Goal: Communication & Community: Ask a question

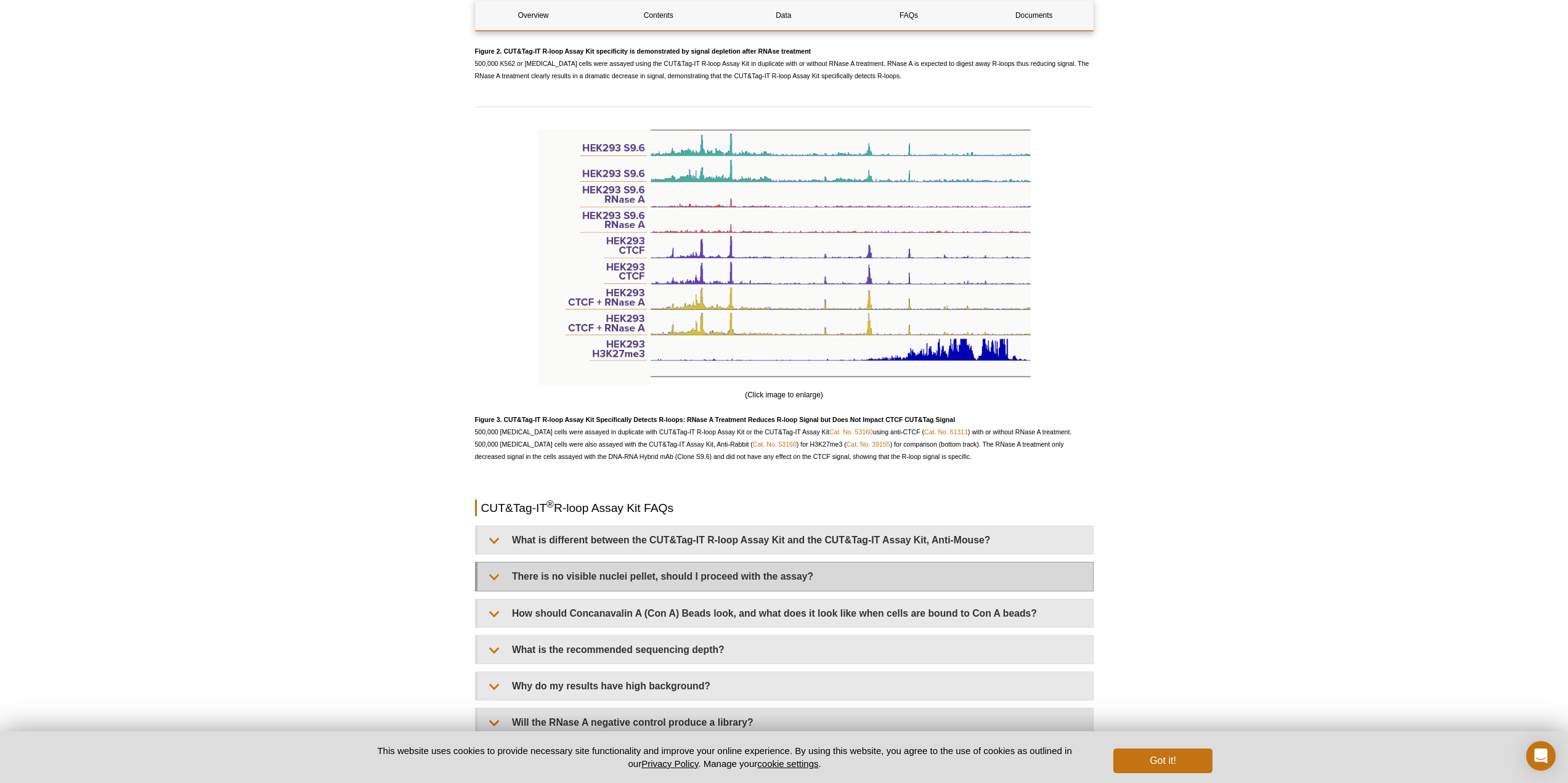
scroll to position [2384, 0]
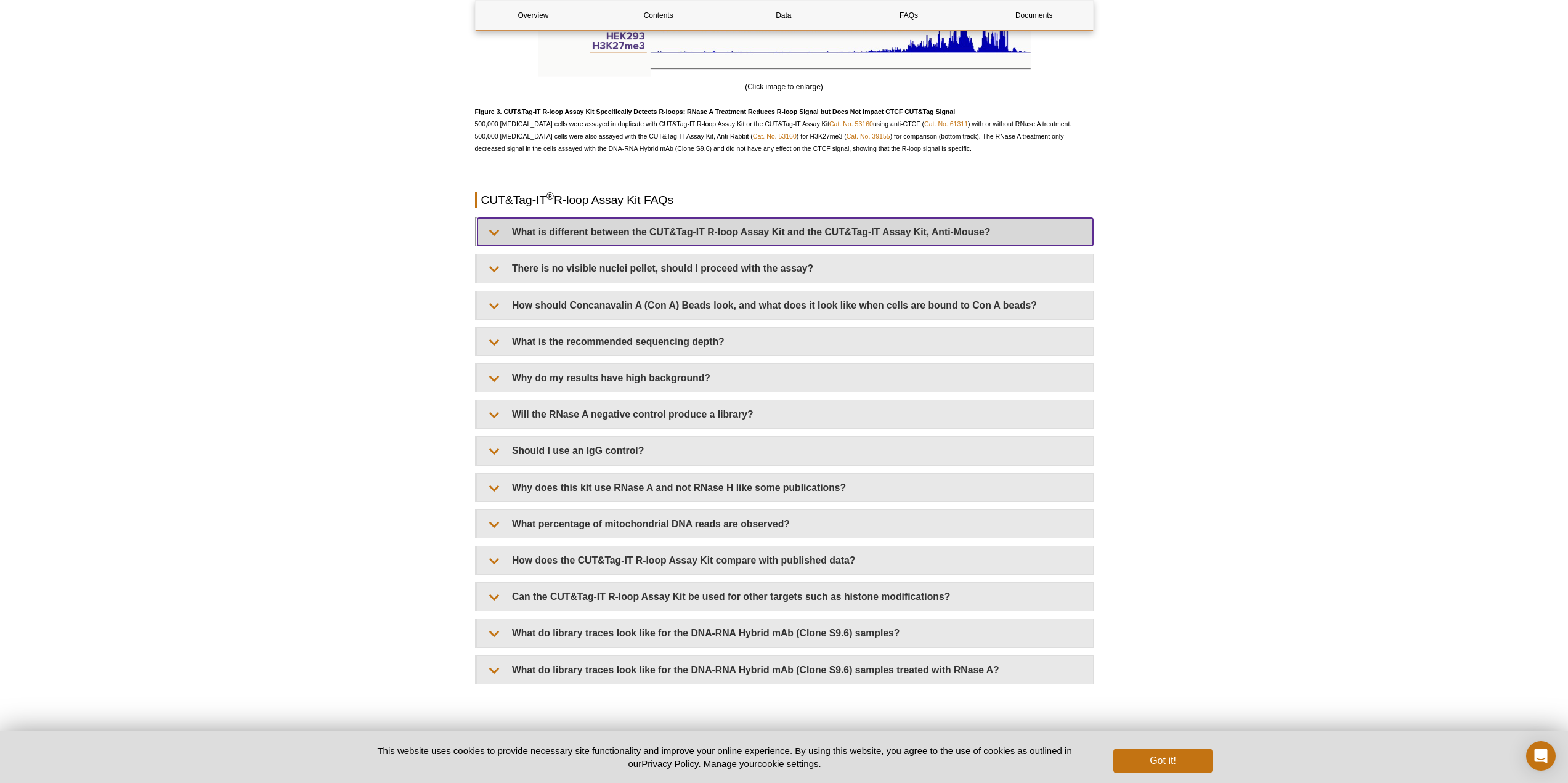
click at [894, 218] on summary "What is different between the CUT&Tag-IT R-loop Assay Kit and the CUT&Tag-IT As…" at bounding box center [785, 232] width 615 height 28
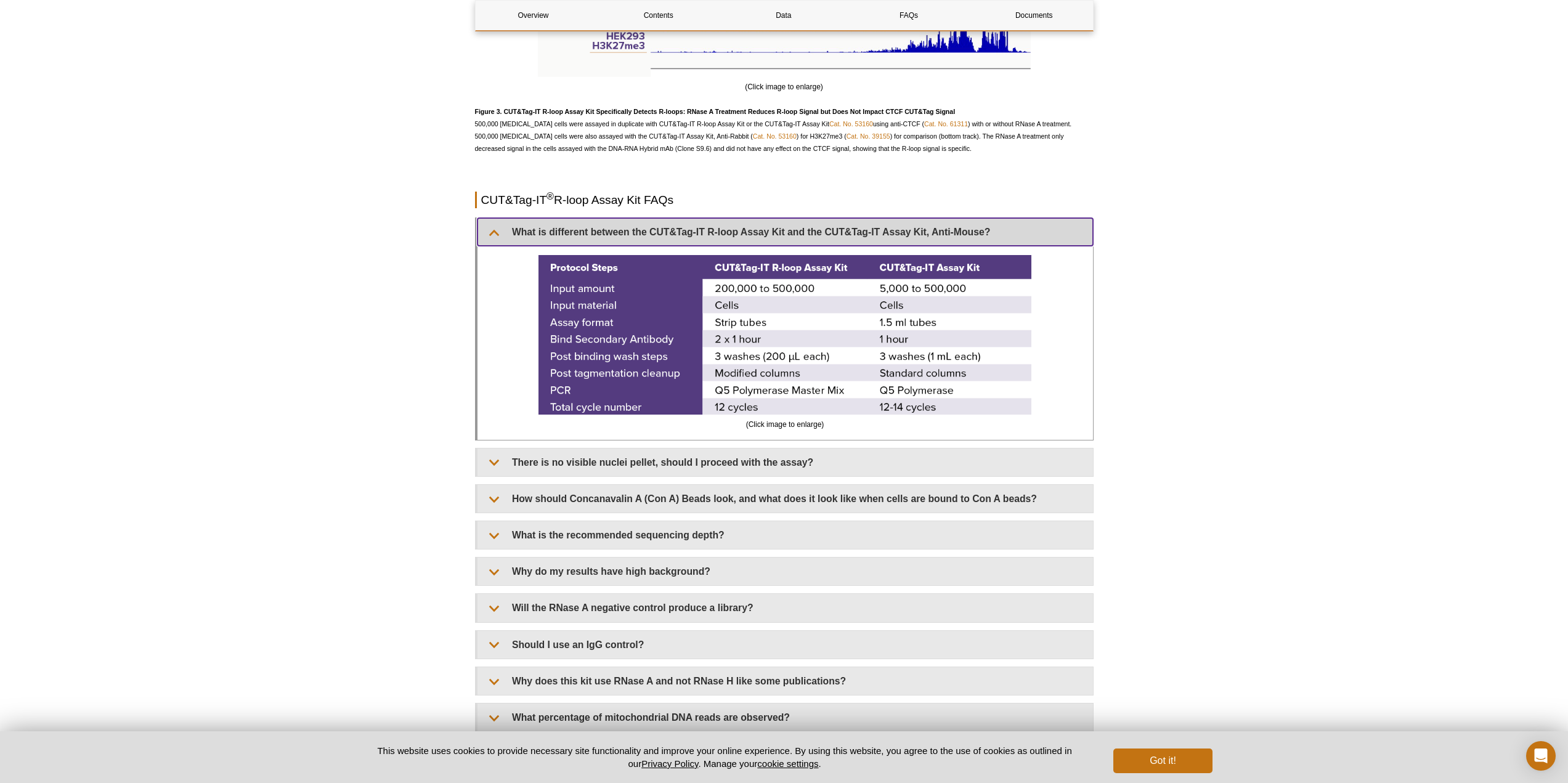
click at [894, 218] on summary "What is different between the CUT&Tag-IT R-loop Assay Kit and the CUT&Tag-IT As…" at bounding box center [785, 232] width 615 height 28
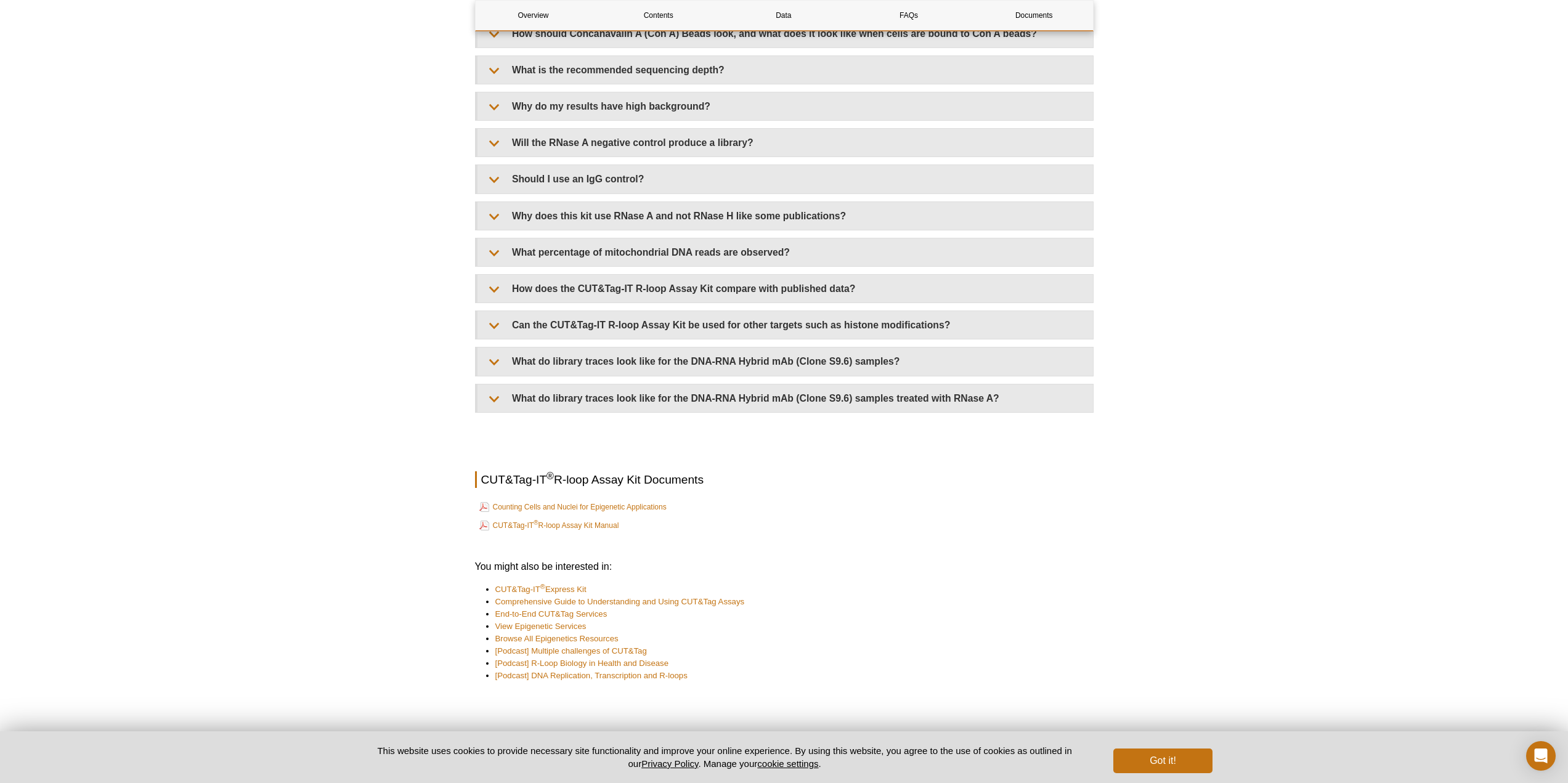
scroll to position [2834, 0]
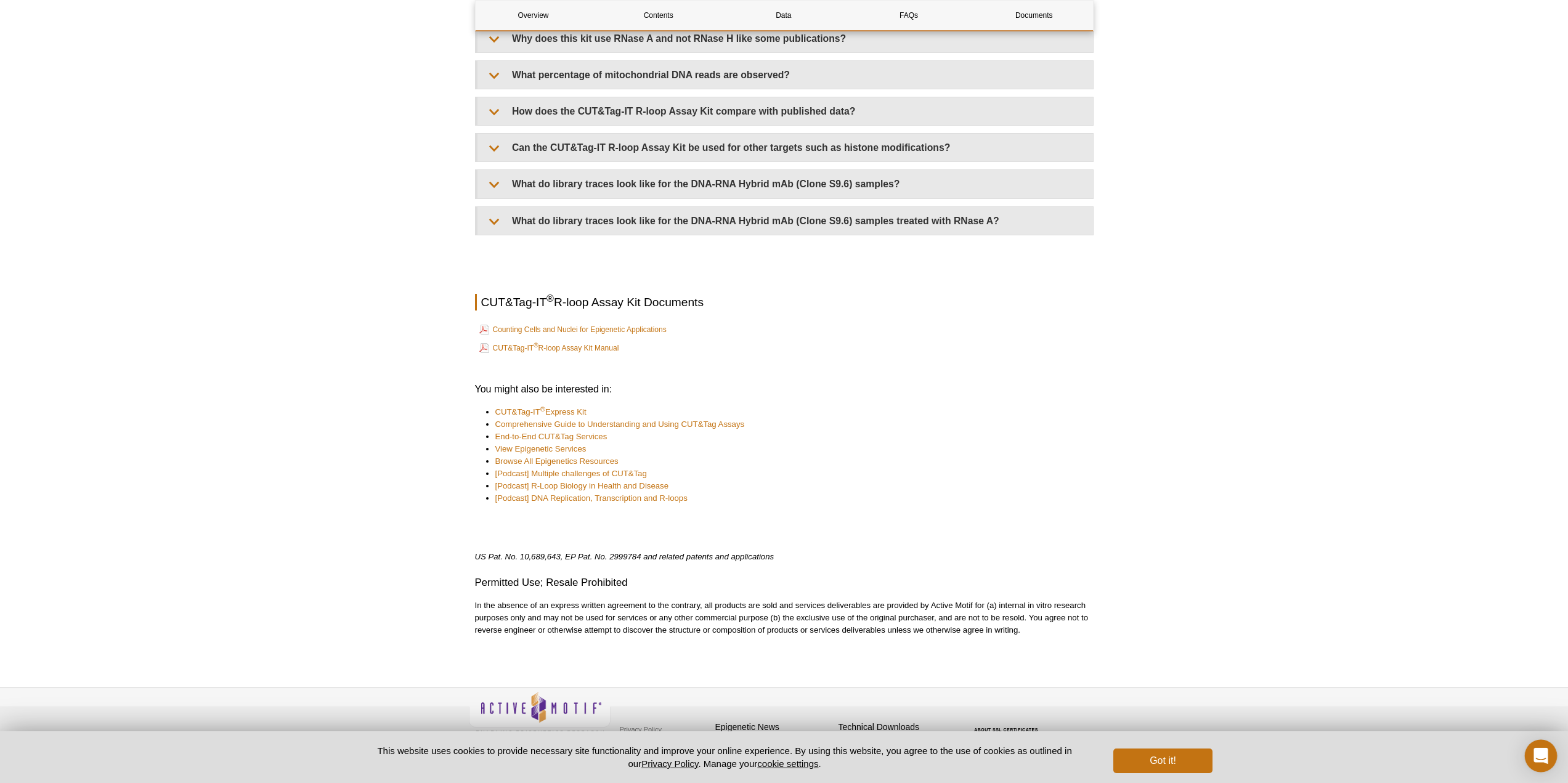
click at [1538, 757] on icon "Open Intercom Messenger" at bounding box center [1540, 756] width 14 height 16
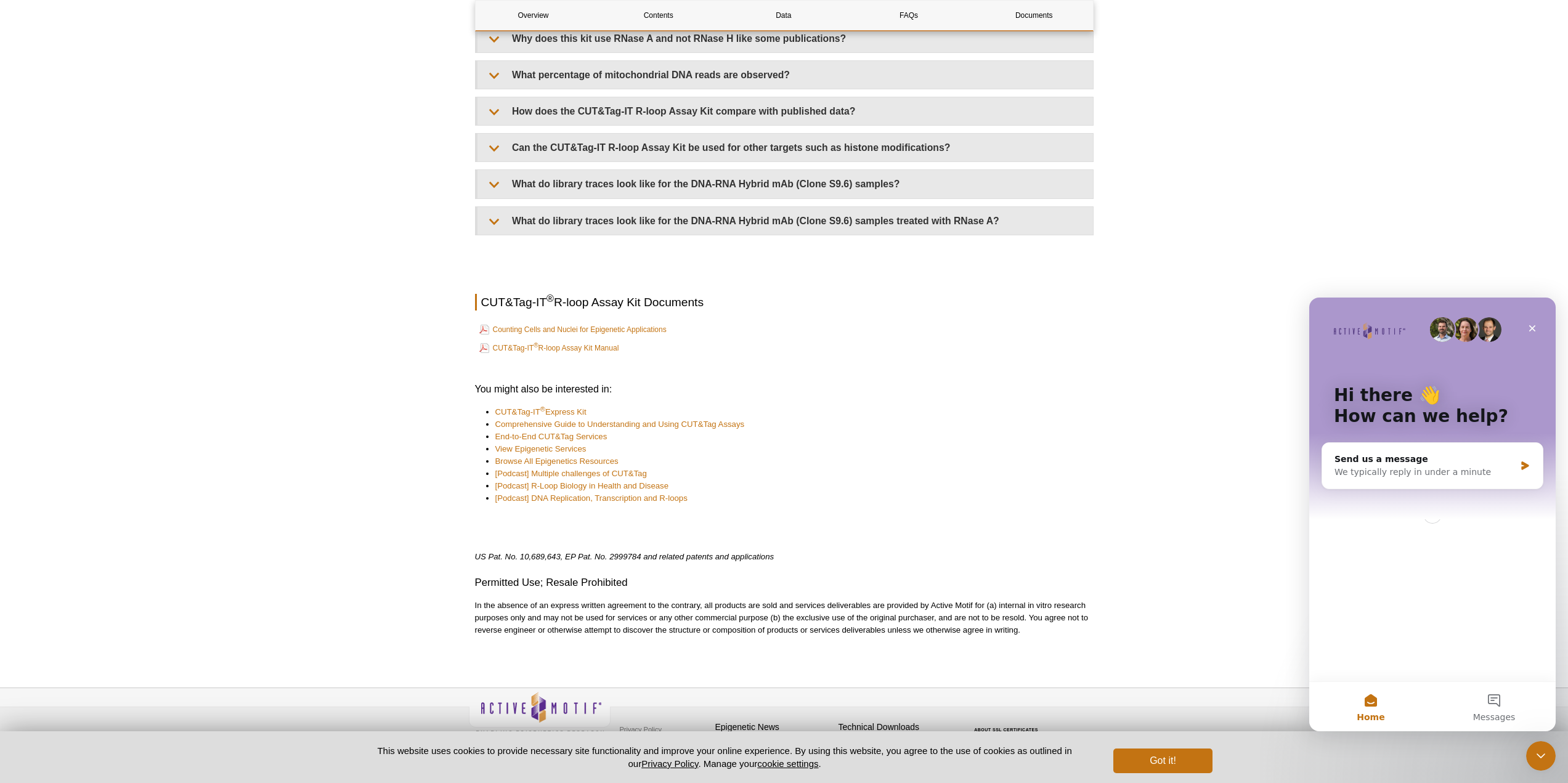
scroll to position [0, 0]
drag, startPoint x: 1368, startPoint y: 308, endPoint x: 1184, endPoint y: 288, distance: 185.1
click html "Hi there 👋 How can we help? Send us a message We typically reply in under a min…"
click at [1385, 479] on div "Send us a message We typically reply in under a minute" at bounding box center [1432, 465] width 221 height 45
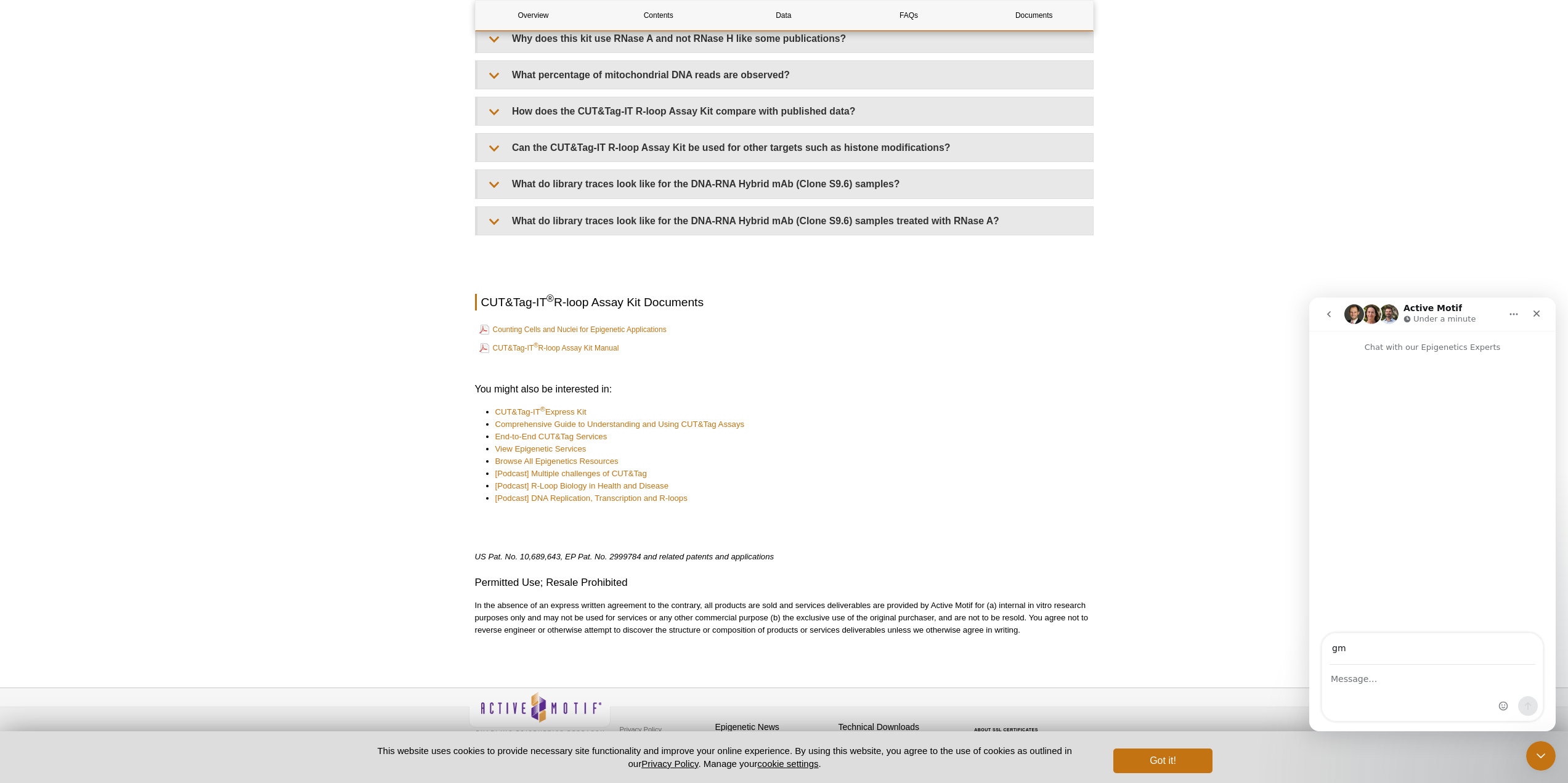
type input "g"
type input "[PERSON_NAME][EMAIL_ADDRESS][DOMAIN_NAME]"
click at [1396, 688] on div "Intercom messenger" at bounding box center [1432, 693] width 221 height 56
click at [1417, 680] on textarea "Message…" at bounding box center [1432, 676] width 221 height 21
drag, startPoint x: 481, startPoint y: 290, endPoint x: 589, endPoint y: 293, distance: 108.0
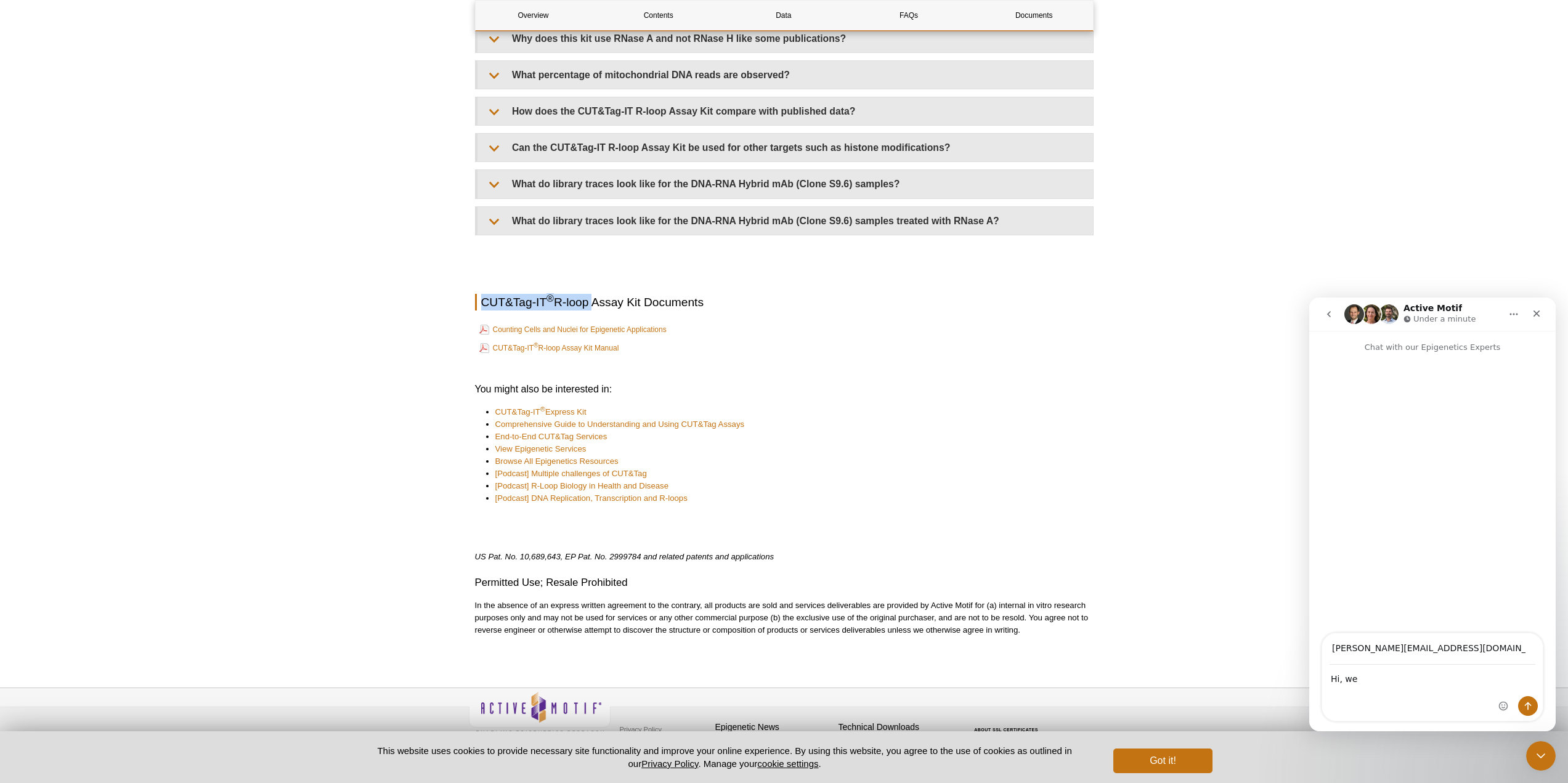
click at [589, 294] on h2 "CUT&Tag-IT ® R-loop Assay Kit Documents" at bounding box center [784, 302] width 619 height 16
copy h2 "CUT&Tag-IT ® R-loop"
click at [1372, 682] on textarea "Hi, we" at bounding box center [1432, 676] width 221 height 21
paste textarea "CUT&Tag-IT® R-loop"
drag, startPoint x: 1356, startPoint y: 680, endPoint x: 2671, endPoint y: 1067, distance: 1370.8
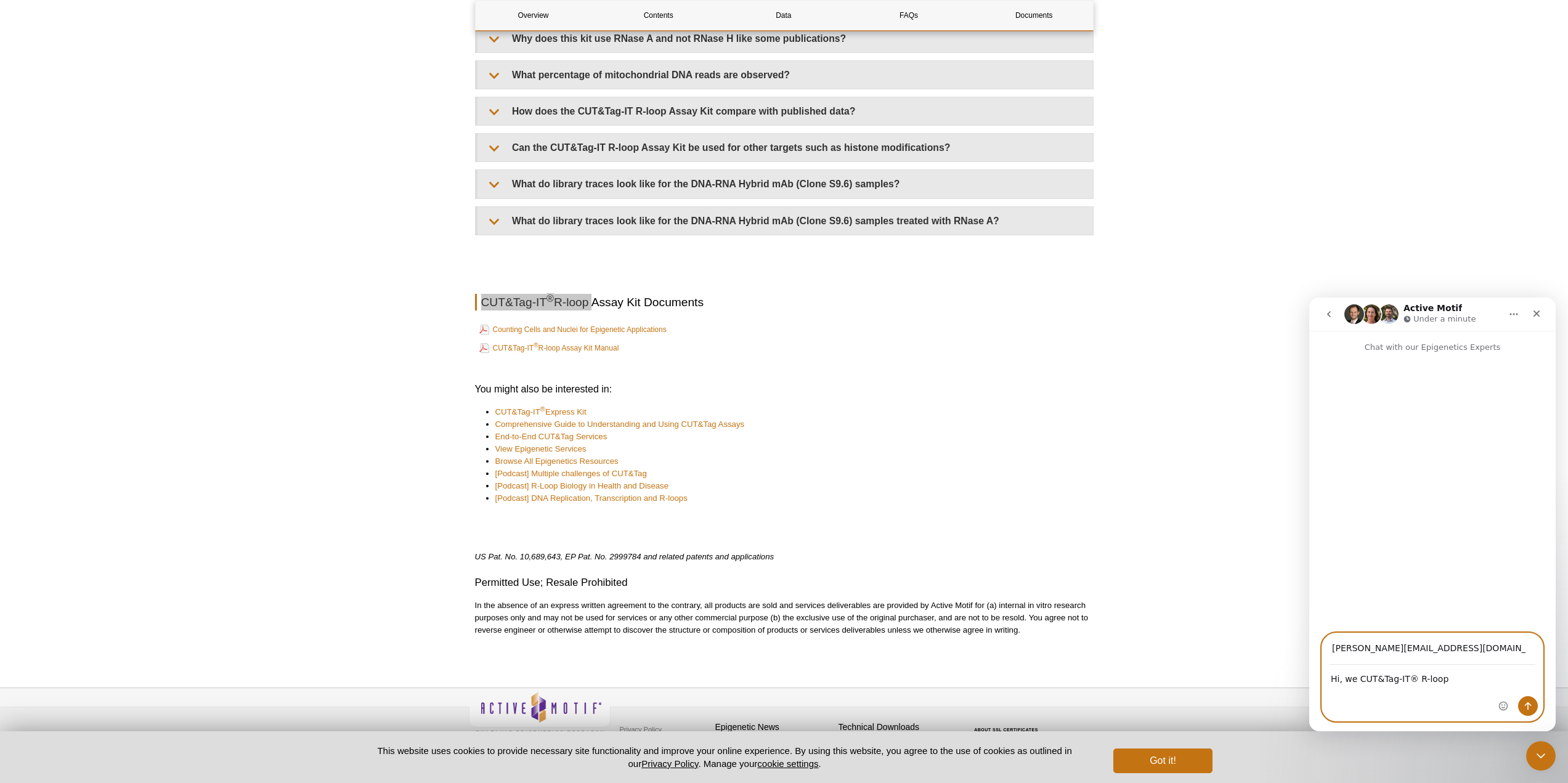
click at [1356, 680] on textarea "Hi, we CUT&Tag-IT® R-loop" at bounding box center [1432, 676] width 221 height 21
click at [1512, 675] on div "Intercom messenger" at bounding box center [1518, 677] width 49 height 88
click at [1508, 678] on div "Intercom messenger" at bounding box center [1518, 677] width 49 height 88
click at [1503, 681] on div "Intercom messenger" at bounding box center [1518, 677] width 49 height 88
click at [1504, 680] on div "Intercom messenger" at bounding box center [1518, 677] width 49 height 88
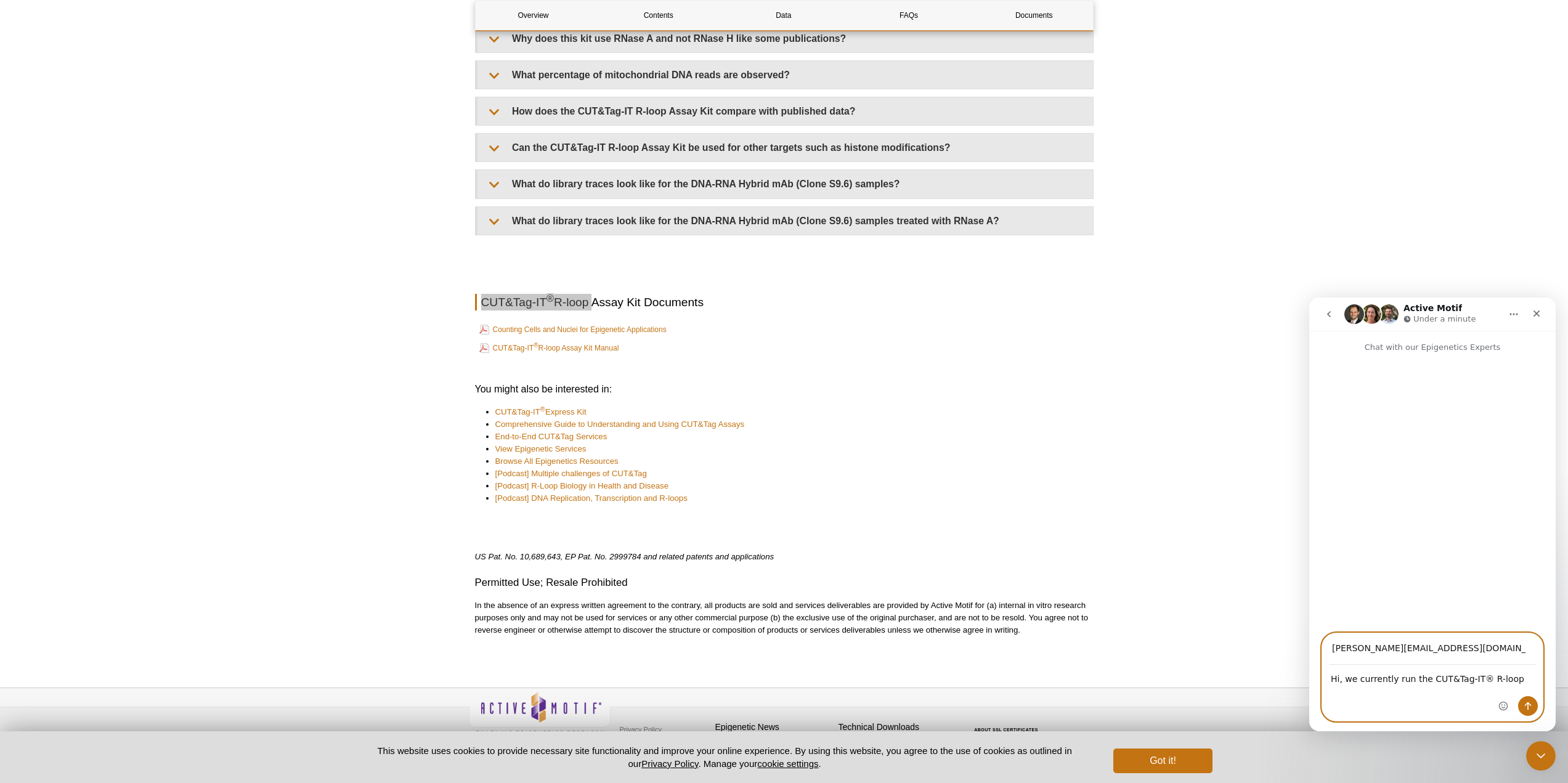
click at [1425, 678] on textarea "Hi, we currently run the CUT&Tag-IT® R-loop" at bounding box center [1432, 676] width 221 height 21
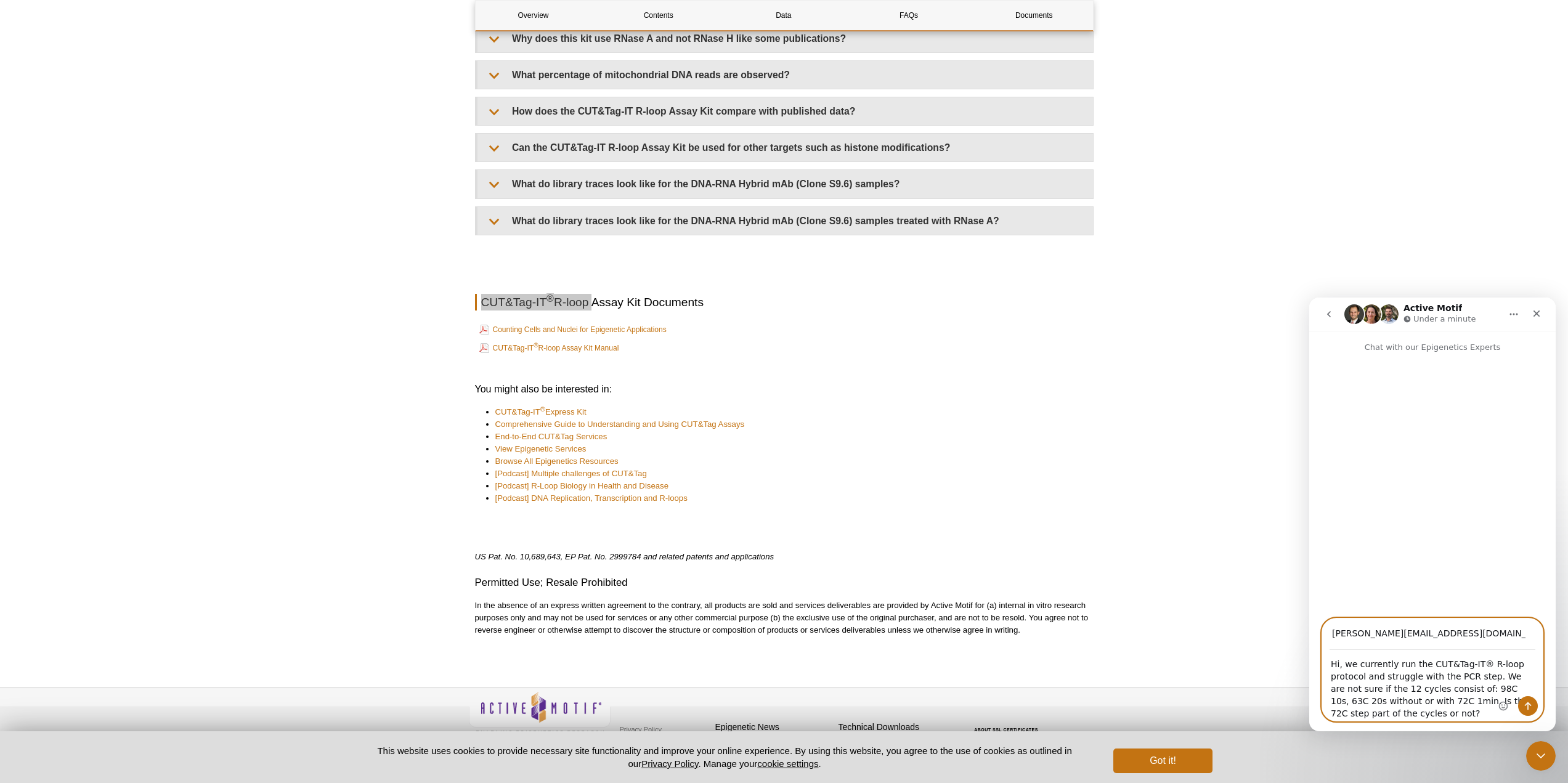
type textarea "Hi, we currently run the CUT&Tag-IT® R-loop protocol and struggle with the PCR …"
click at [1526, 706] on icon "Send a message…" at bounding box center [1528, 706] width 10 height 10
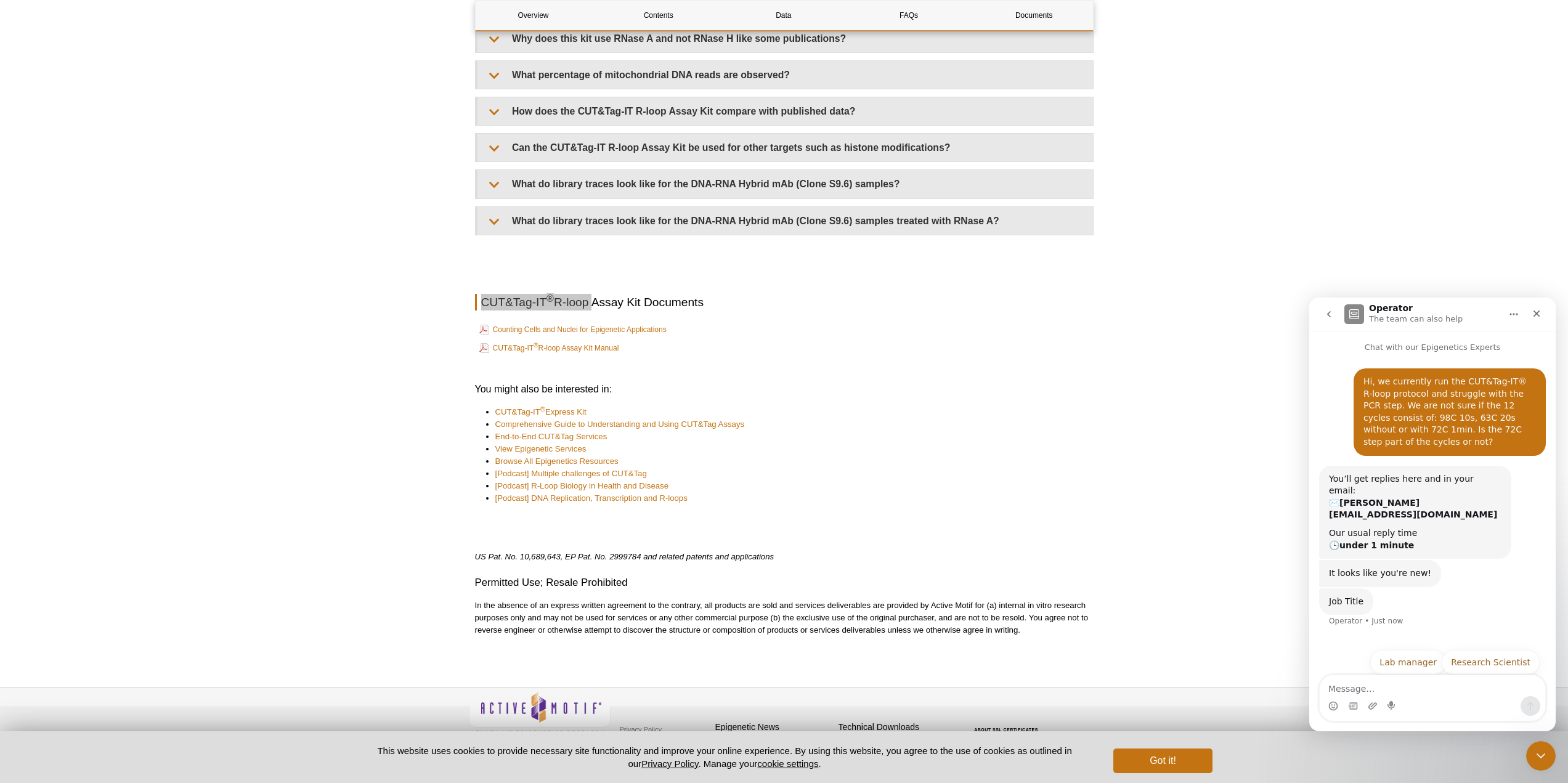
scroll to position [15, 0]
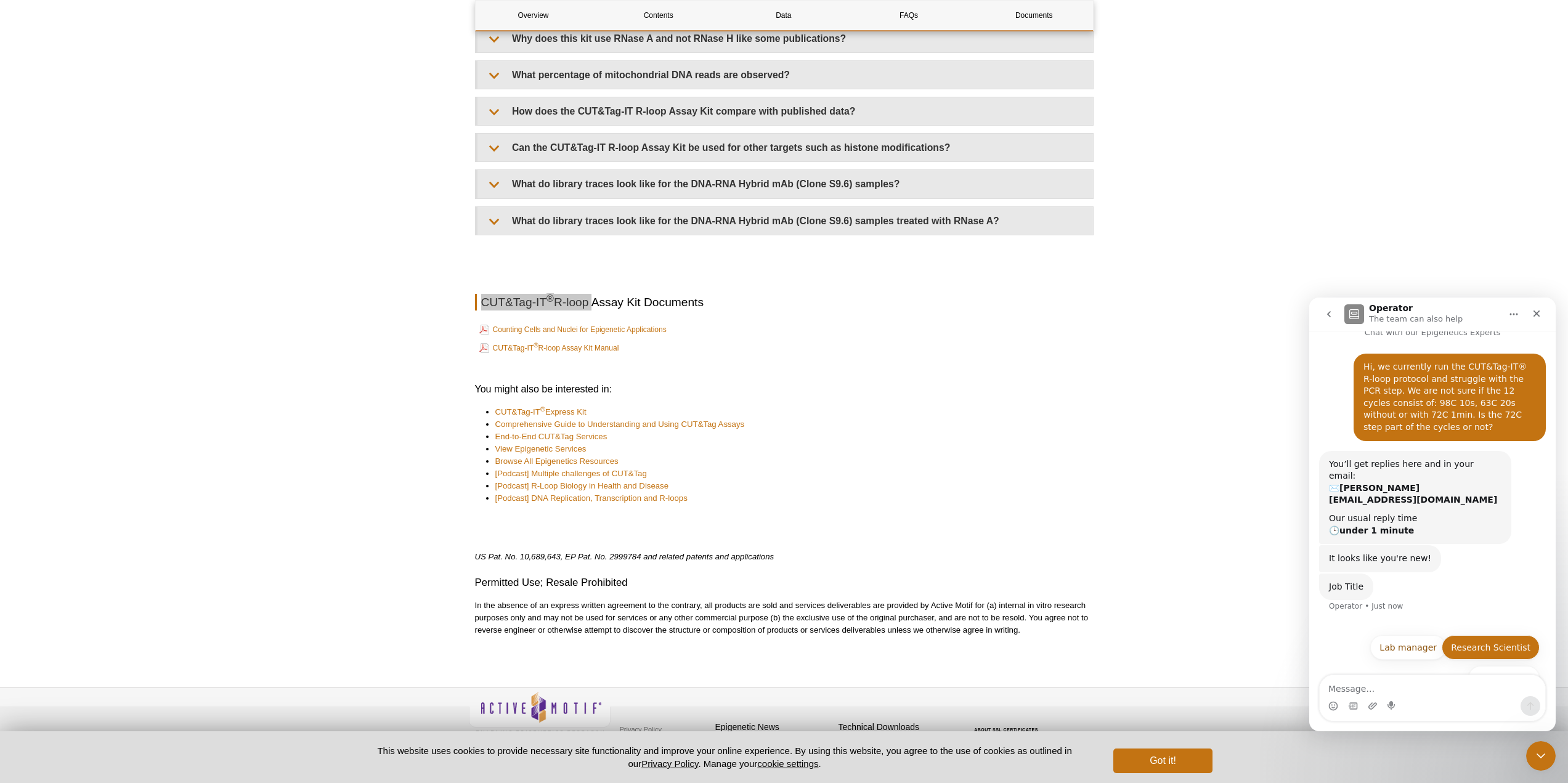
click at [1479, 635] on button "Research Scientist" at bounding box center [1491, 647] width 98 height 24
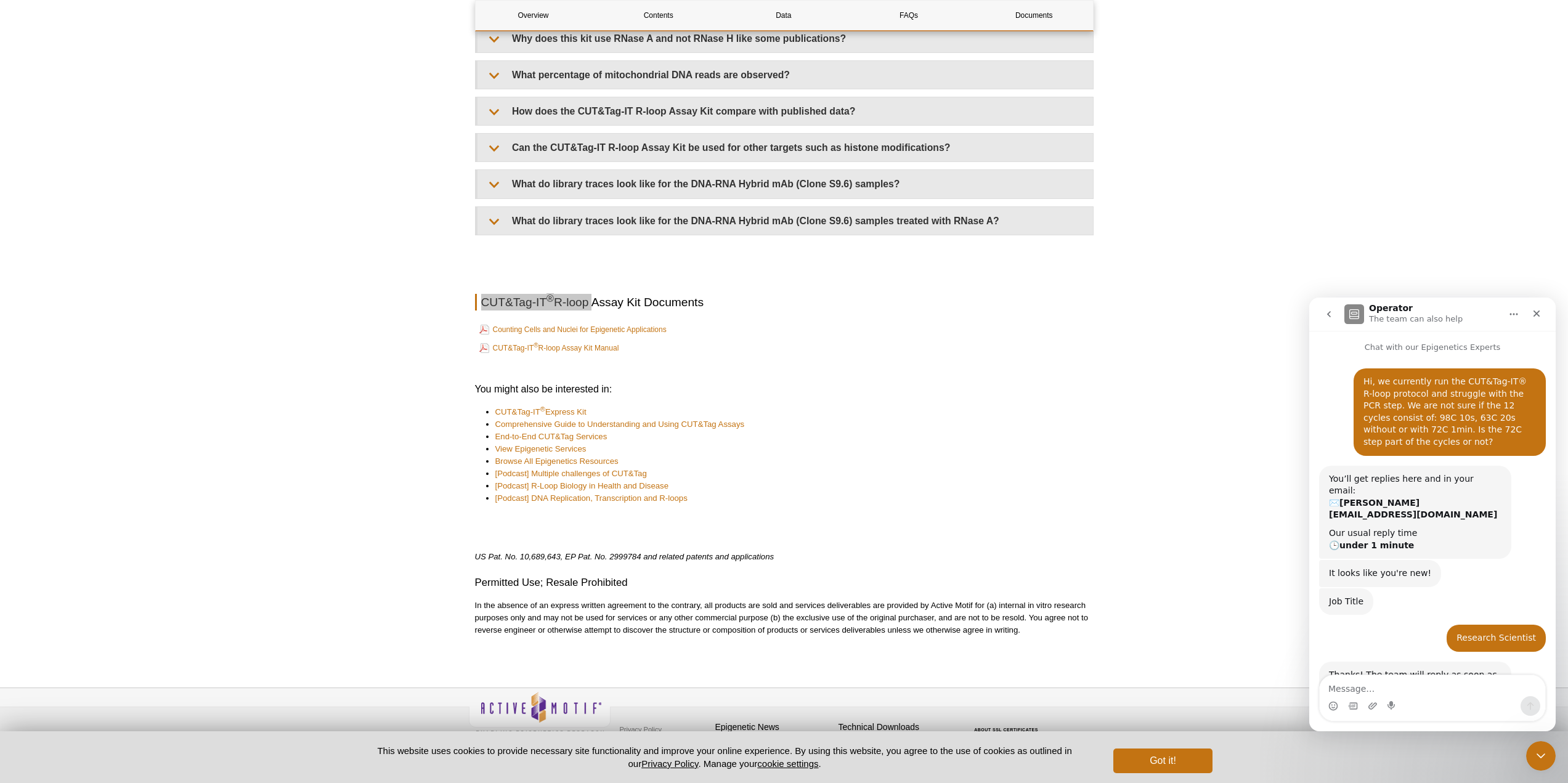
scroll to position [27, 0]
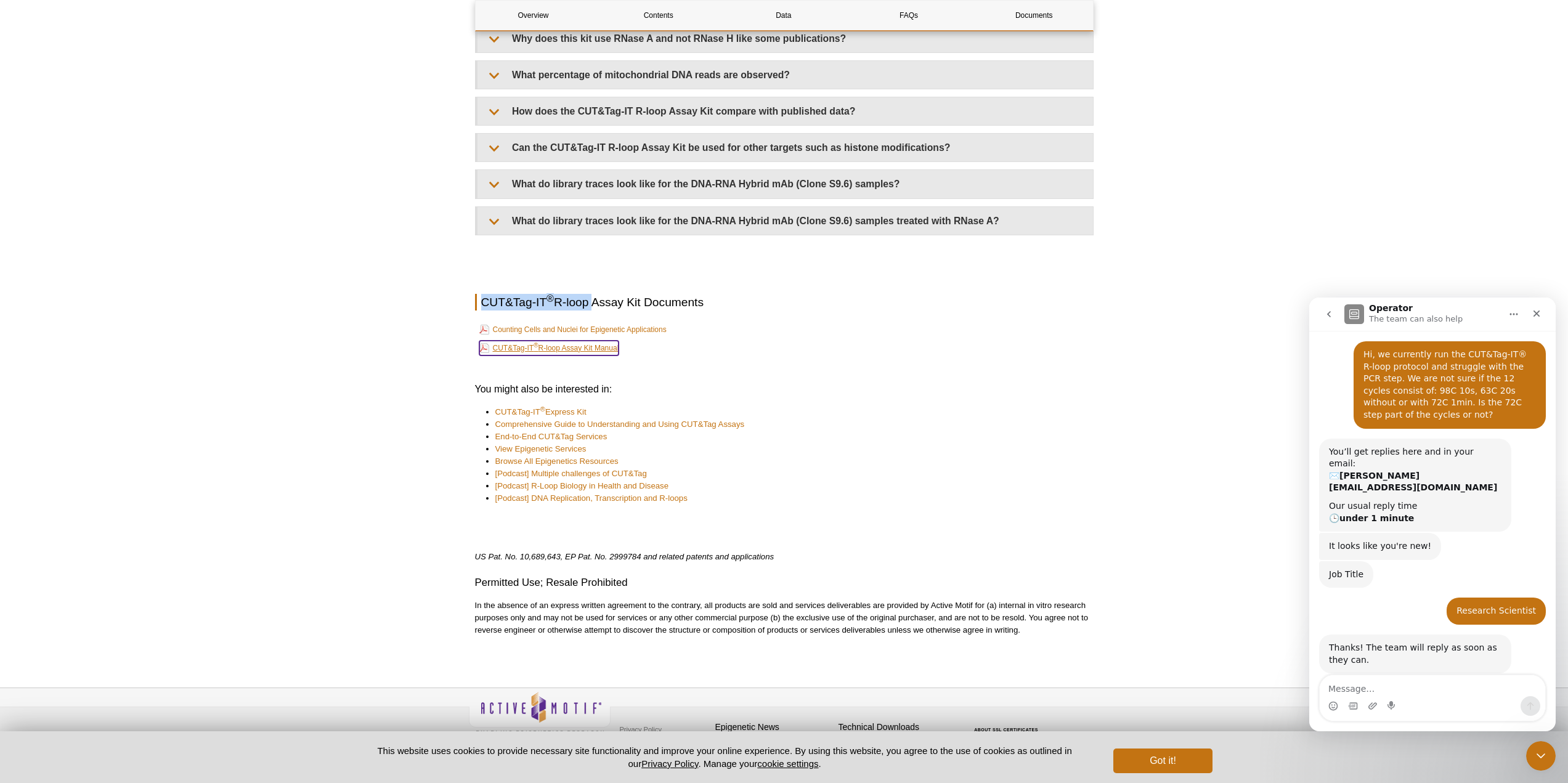
click at [586, 341] on link "CUT&Tag-IT ® R-loop Assay Kit Manual" at bounding box center [549, 348] width 140 height 15
click at [1376, 691] on textarea "Message…" at bounding box center [1432, 685] width 225 height 21
type textarea "Perform PCR using the following program on a thermal cycler (with a heated lid …"
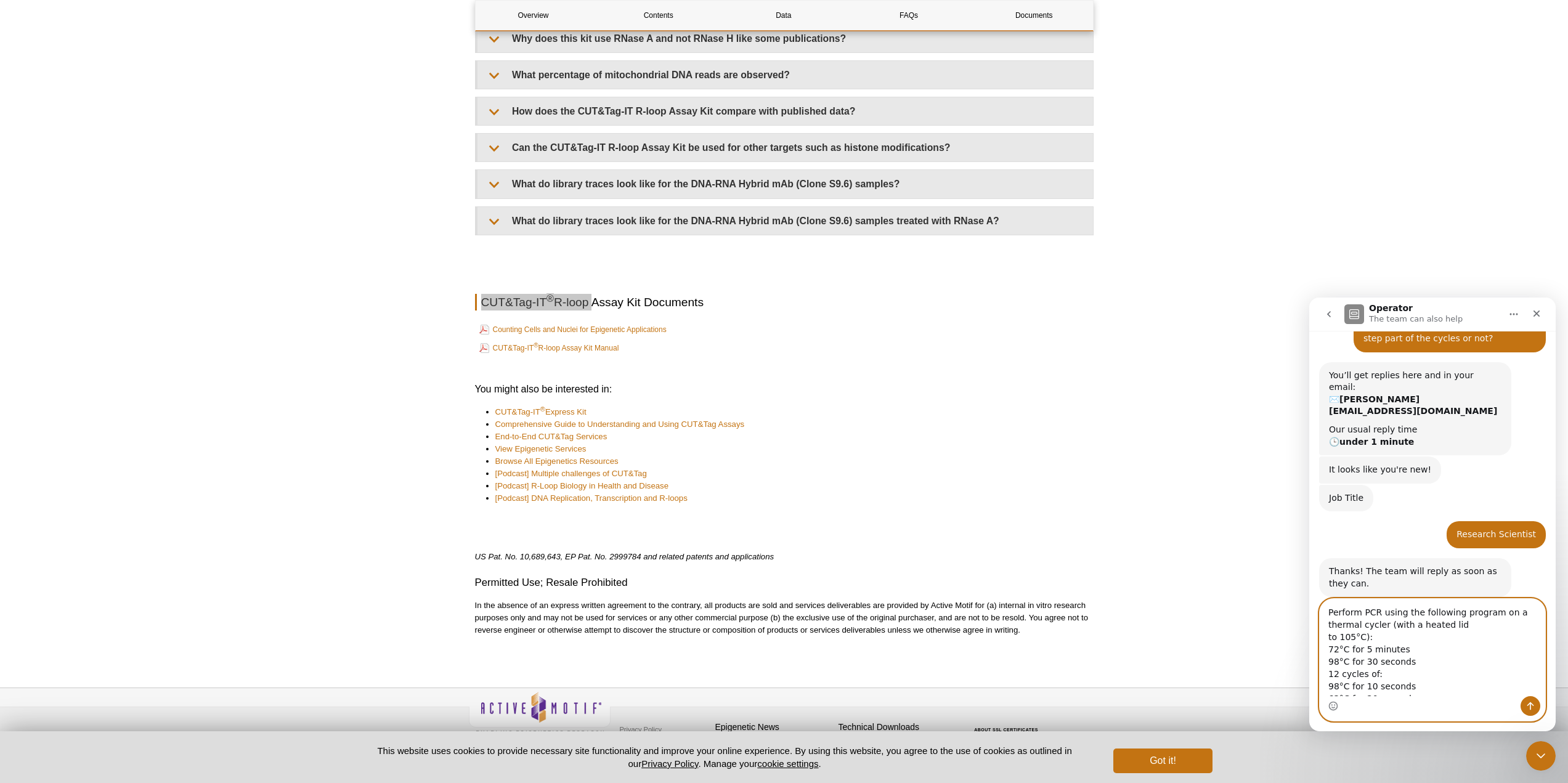
scroll to position [35, 0]
click at [1416, 630] on textarea "Perform PCR using the following program on a thermal cycler (with a heated lid …" at bounding box center [1432, 647] width 225 height 97
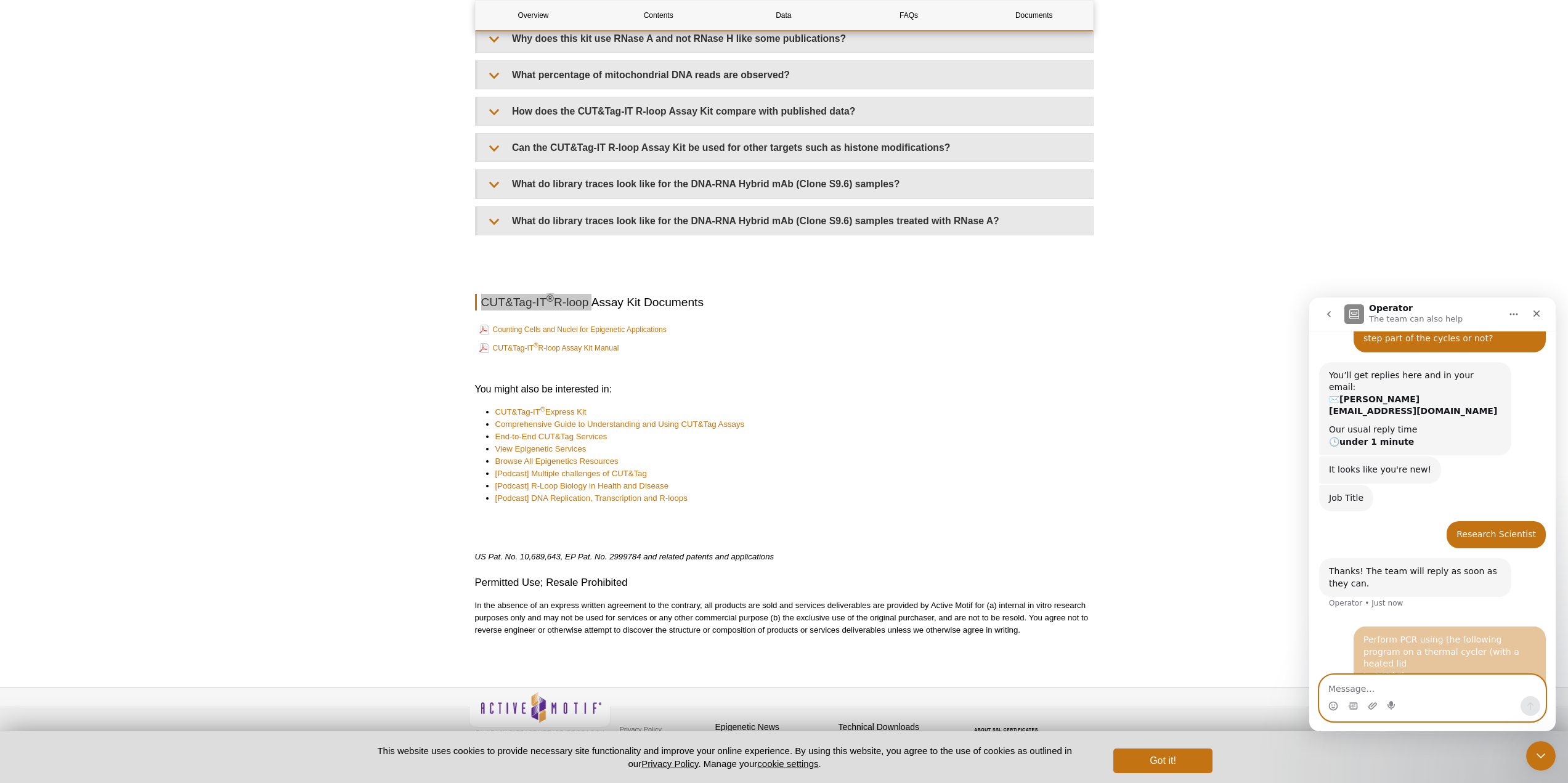
scroll to position [172, 0]
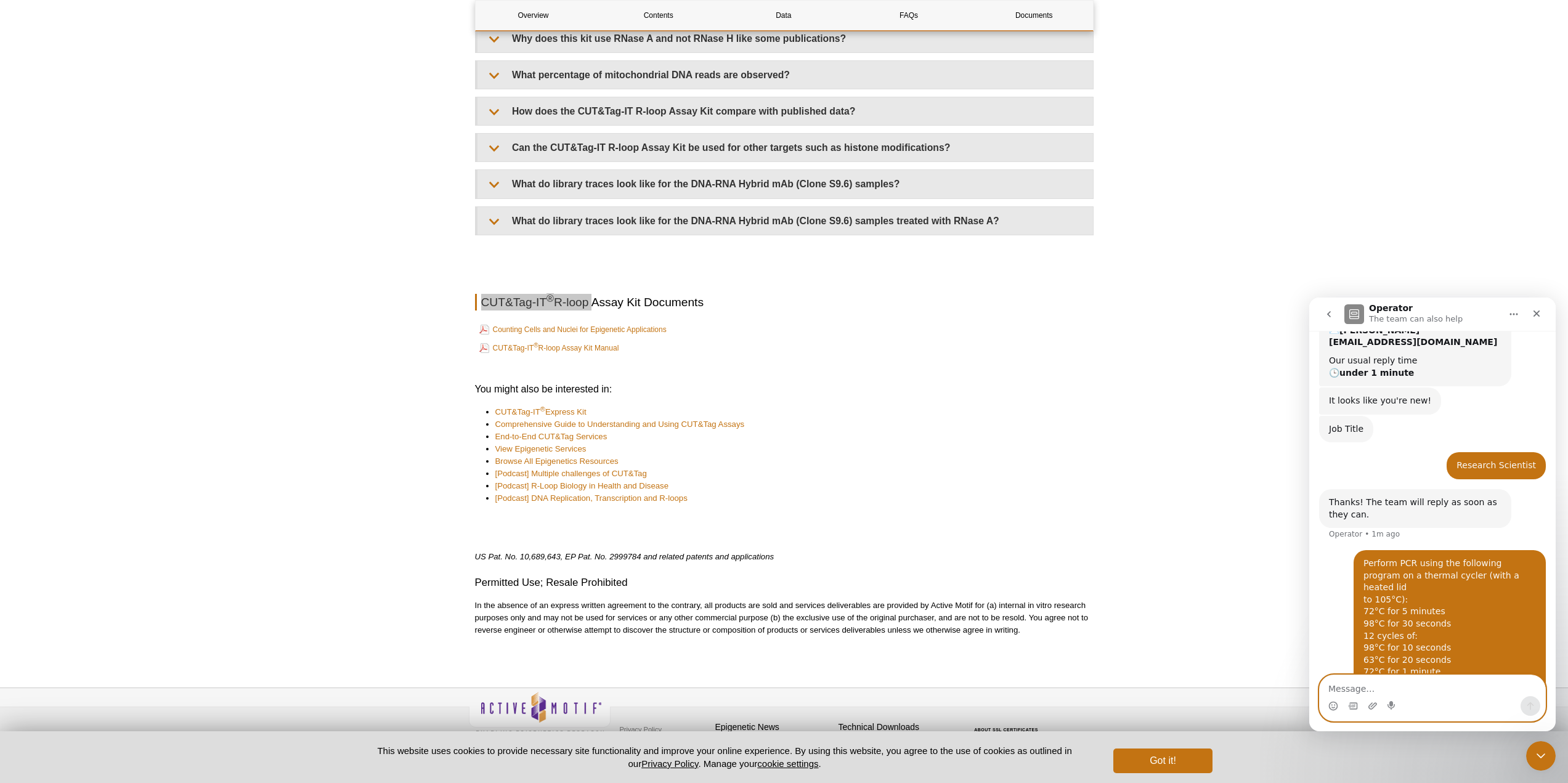
drag, startPoint x: 1346, startPoint y: 683, endPoint x: 1347, endPoint y: 690, distance: 7.1
click at [1347, 690] on textarea "Message…" at bounding box center [1432, 685] width 225 height 21
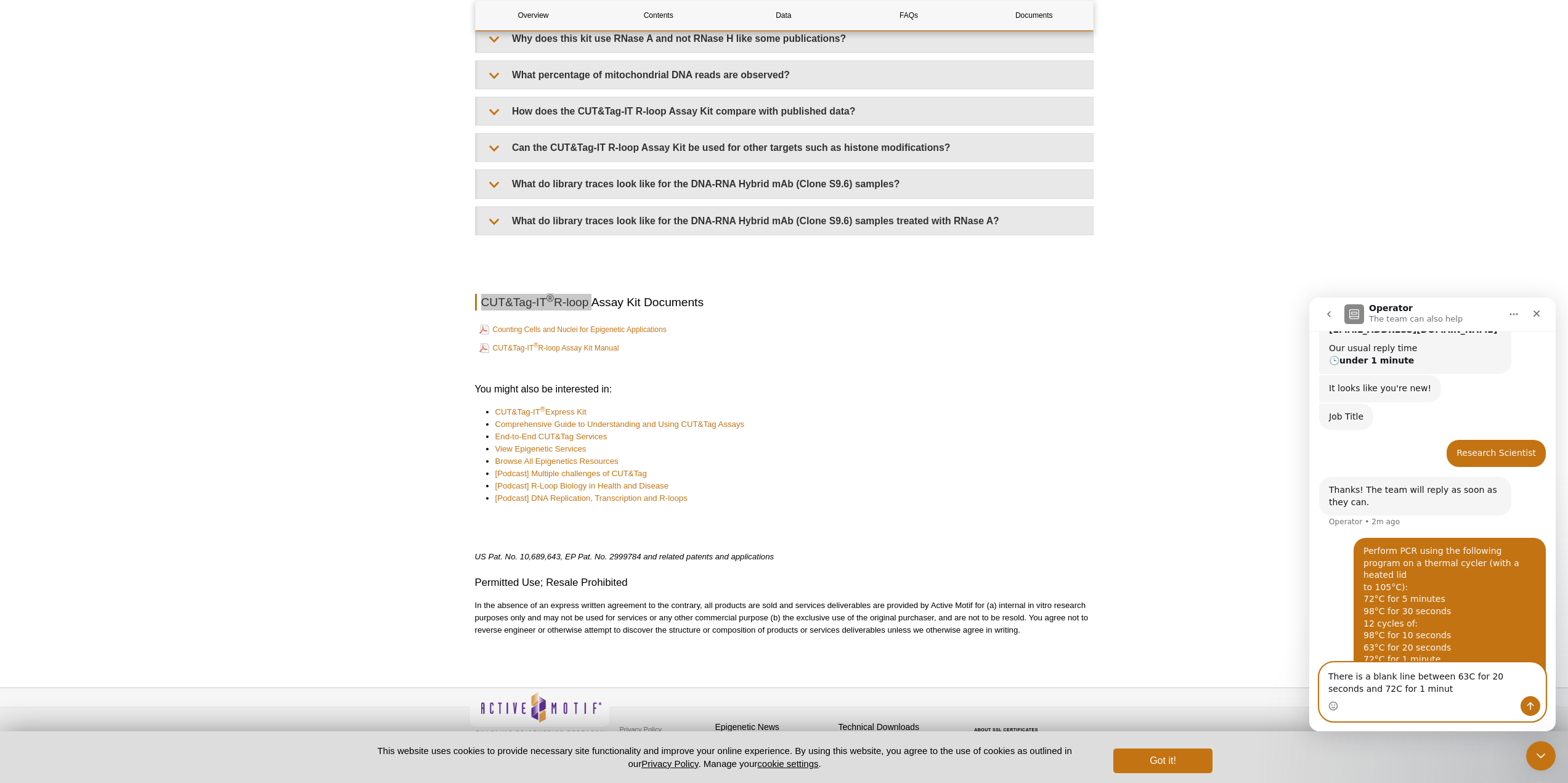
type textarea "There is a blank line between 63C for 20 seconds and 72C for 1 minute"
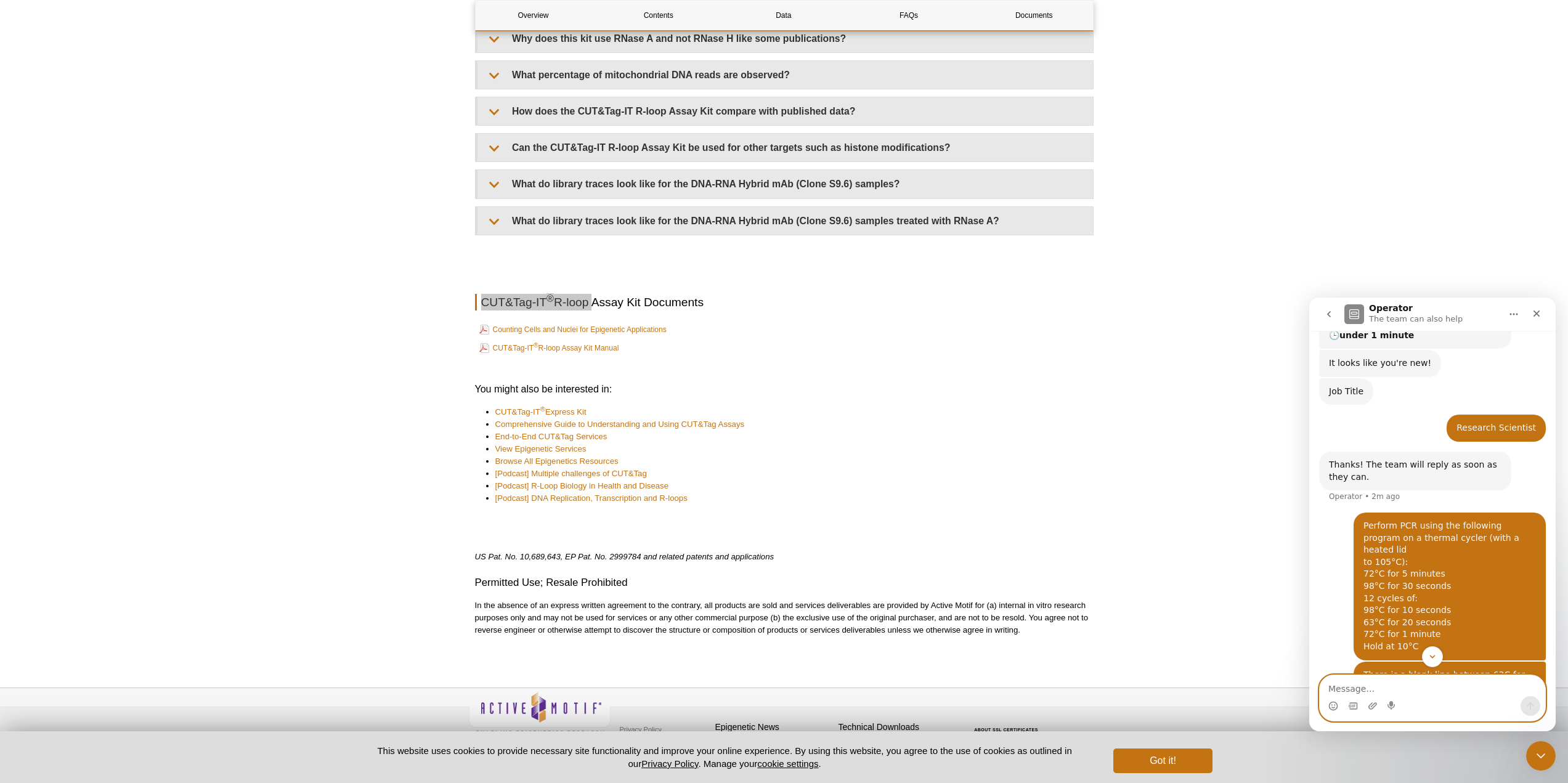
scroll to position [213, 0]
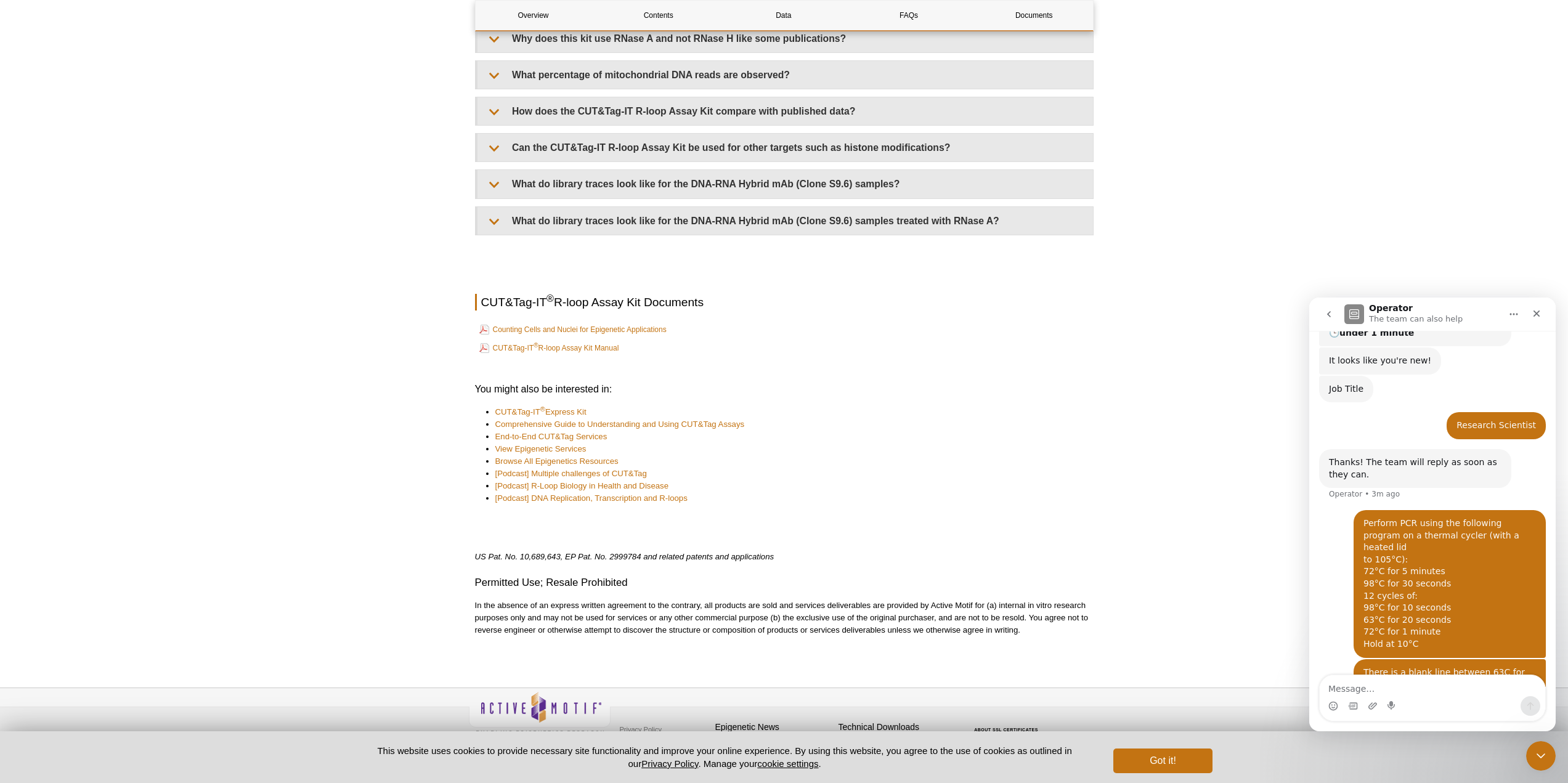
click at [803, 406] on li "CUT&Tag-IT ® Express Kit" at bounding box center [788, 412] width 586 height 12
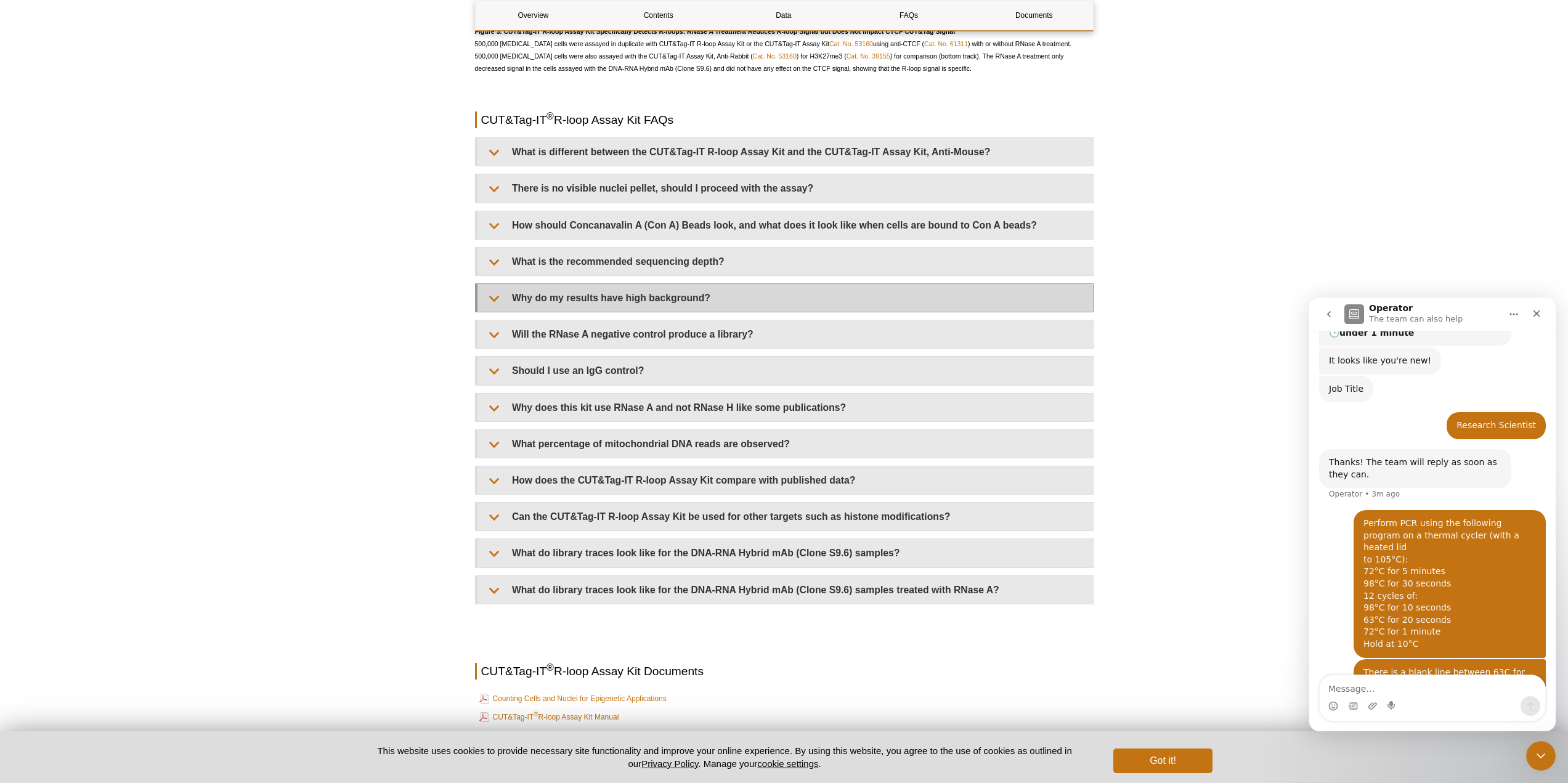
scroll to position [2464, 0]
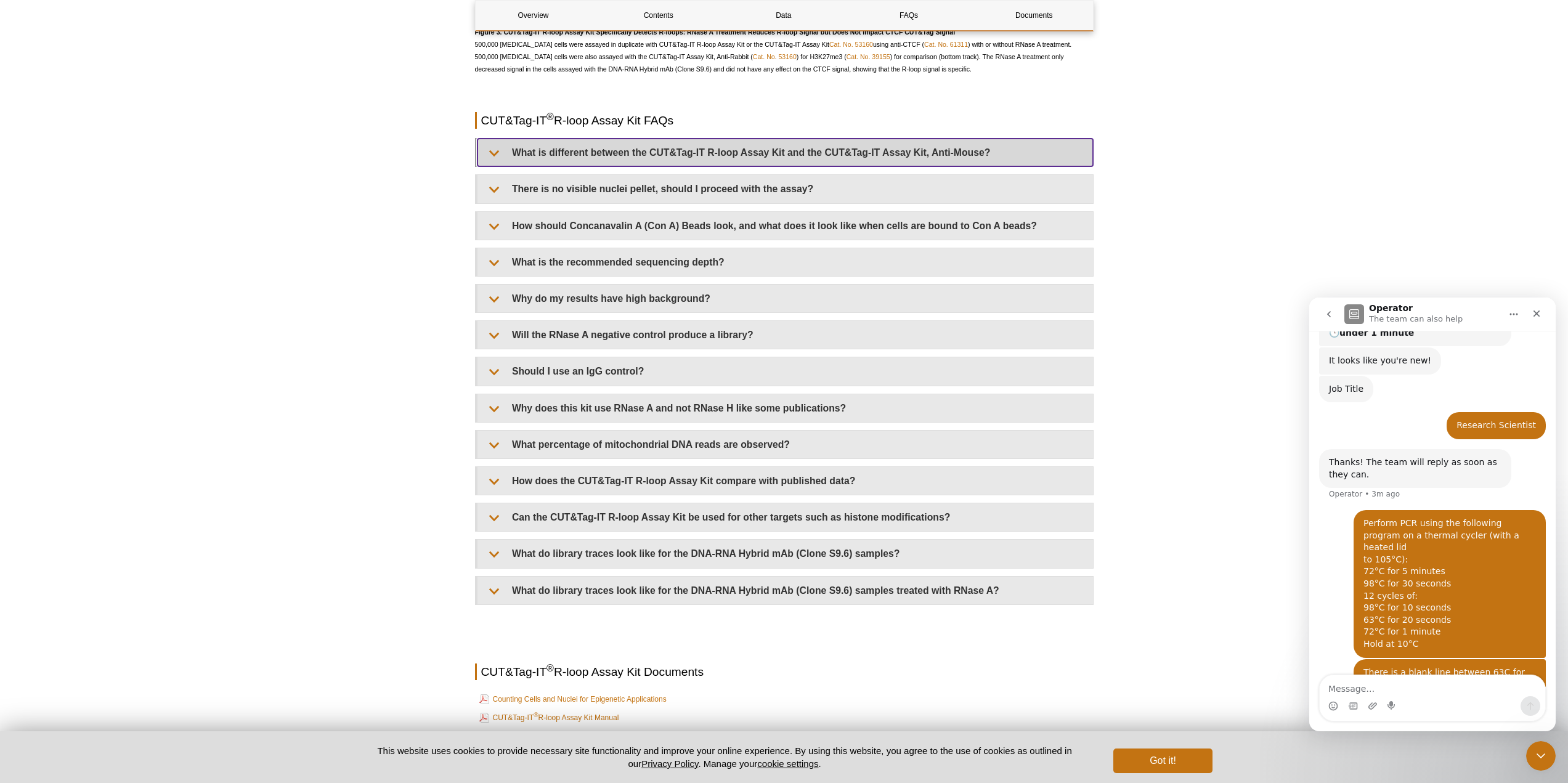
click at [564, 151] on summary "What is different between the CUT&Tag-IT R-loop Assay Kit and the CUT&Tag-IT As…" at bounding box center [785, 152] width 615 height 28
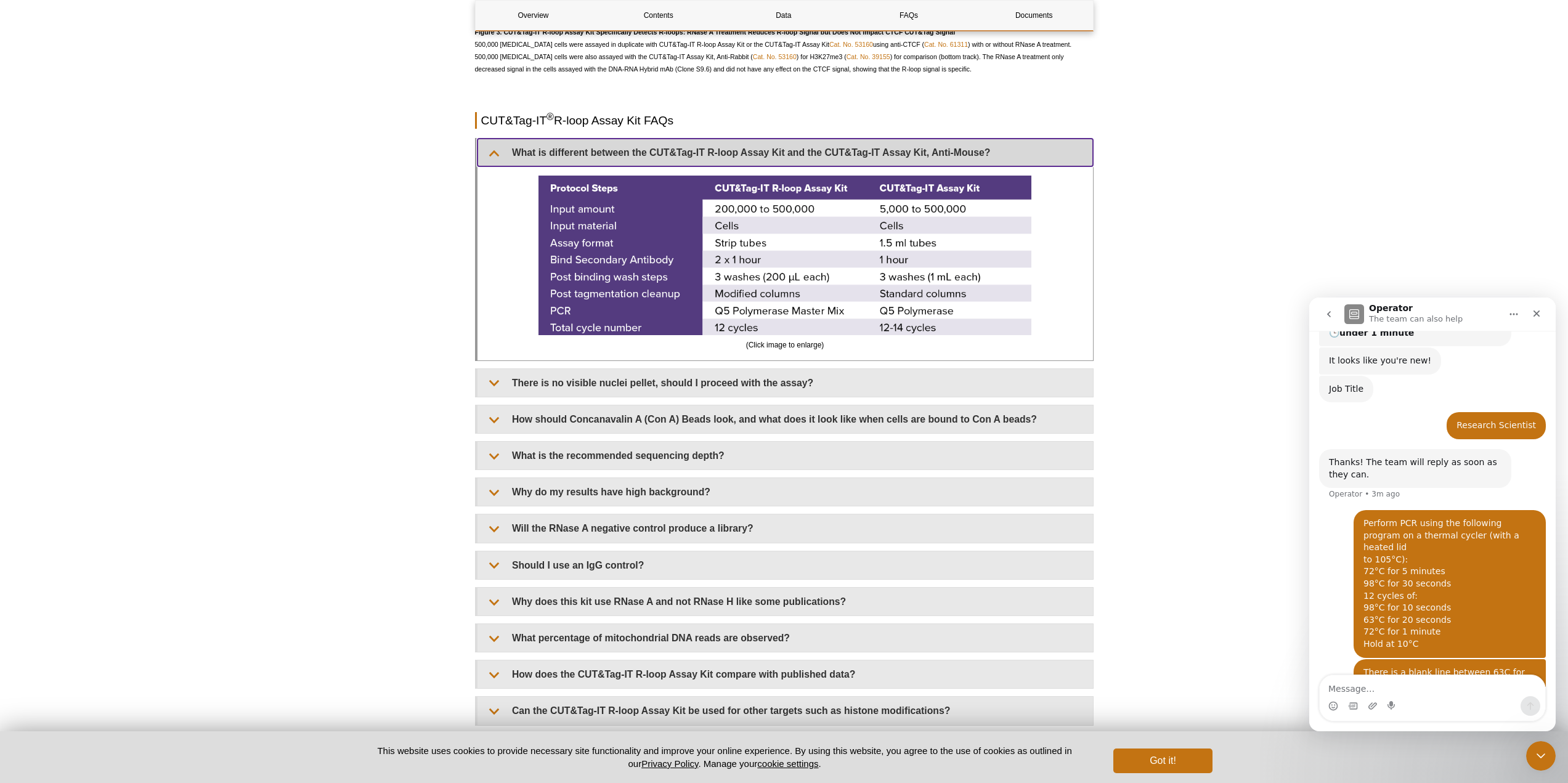
click at [564, 151] on summary "What is different between the CUT&Tag-IT R-loop Assay Kit and the CUT&Tag-IT As…" at bounding box center [785, 152] width 615 height 28
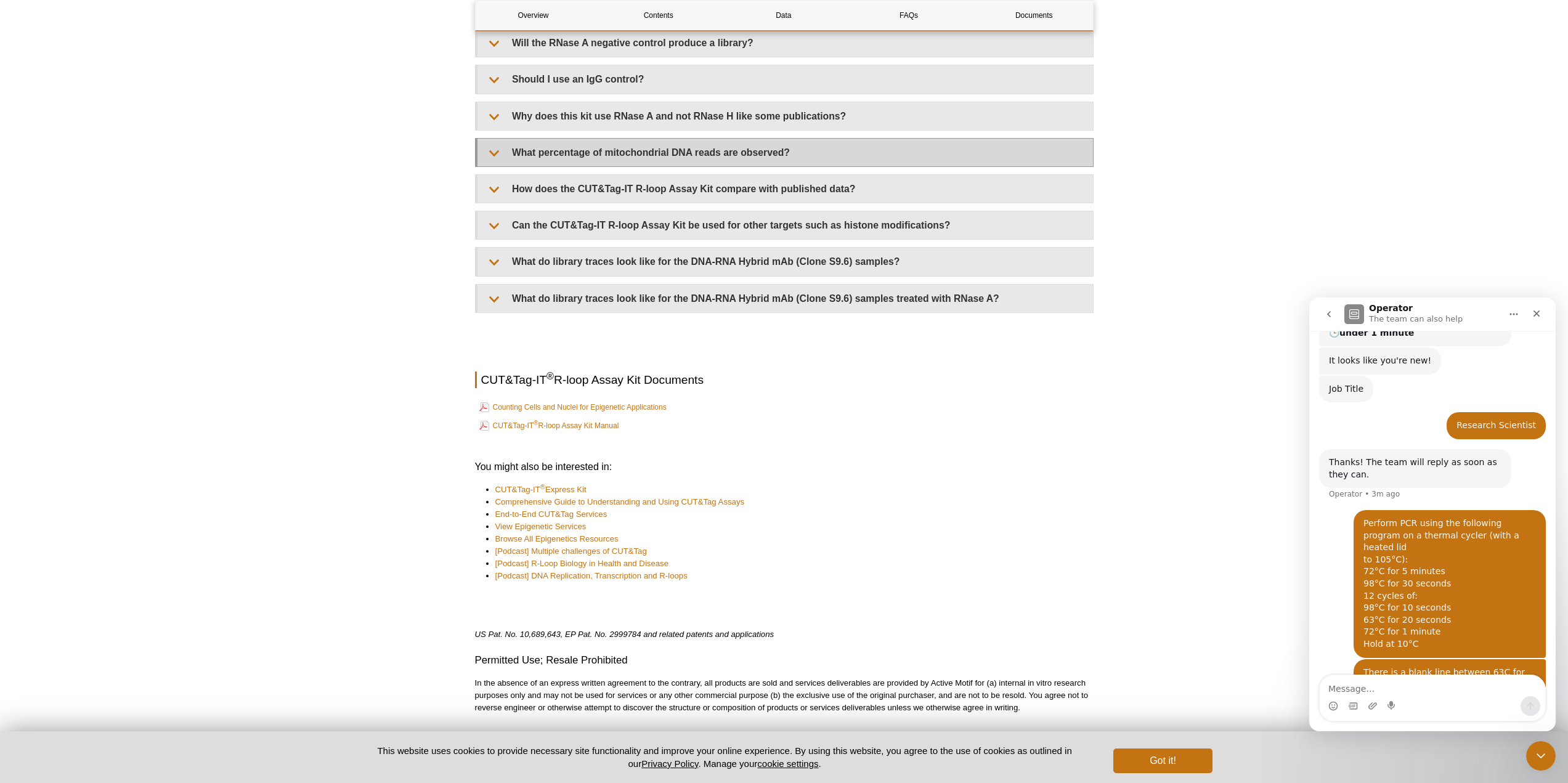
scroll to position [2834, 0]
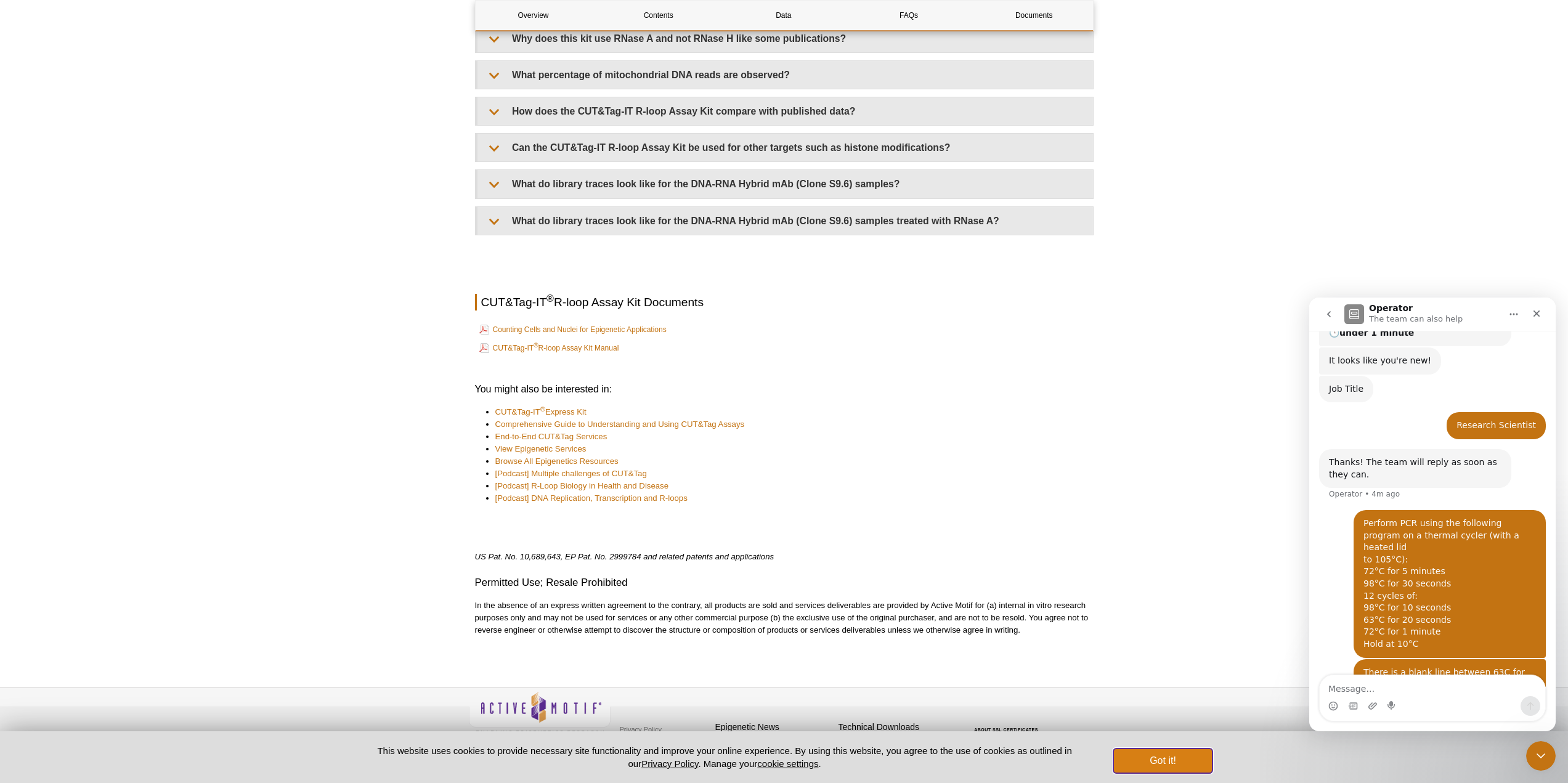
click at [1175, 760] on button "Got it!" at bounding box center [1163, 761] width 98 height 24
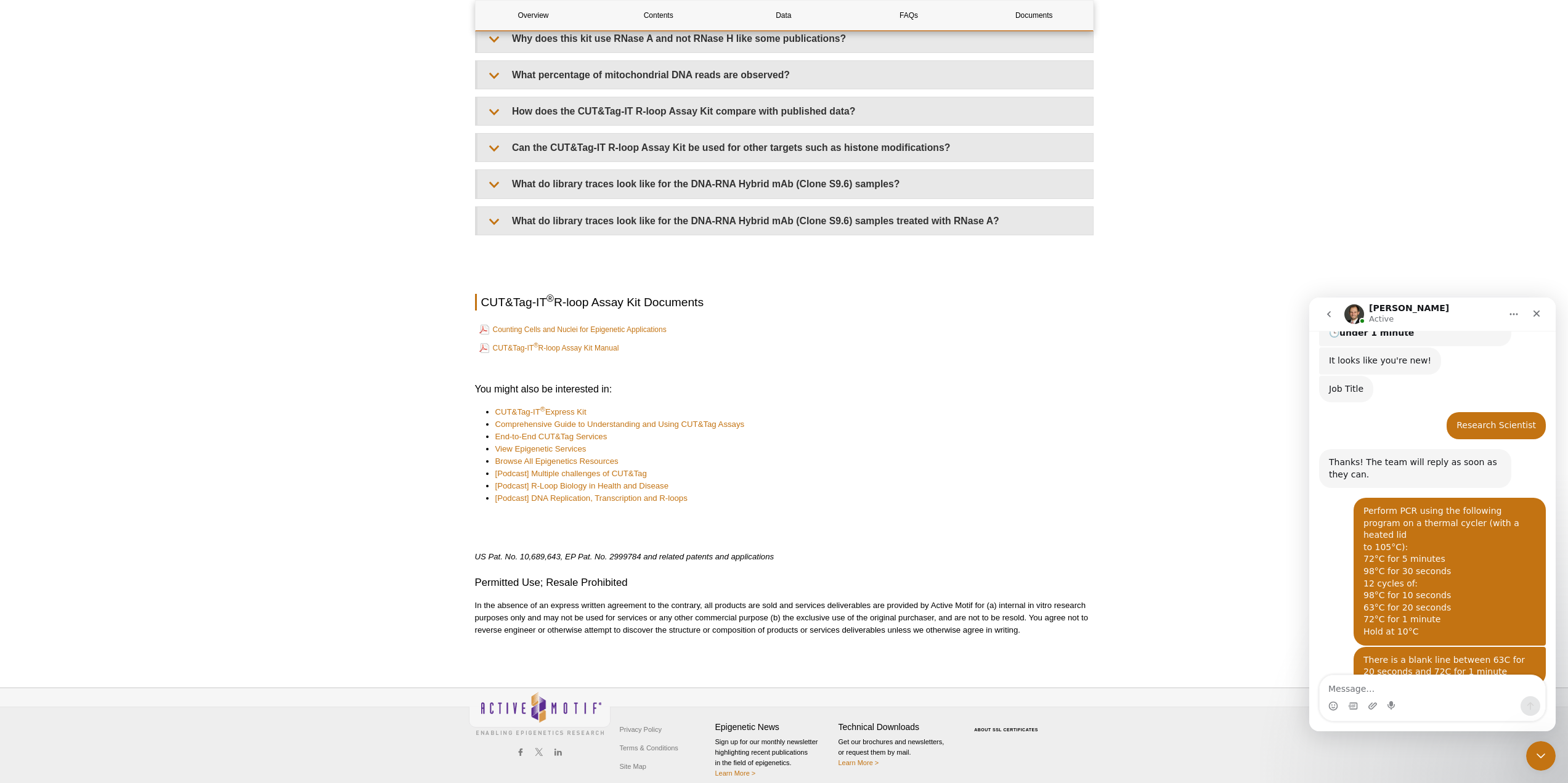
scroll to position [289, 0]
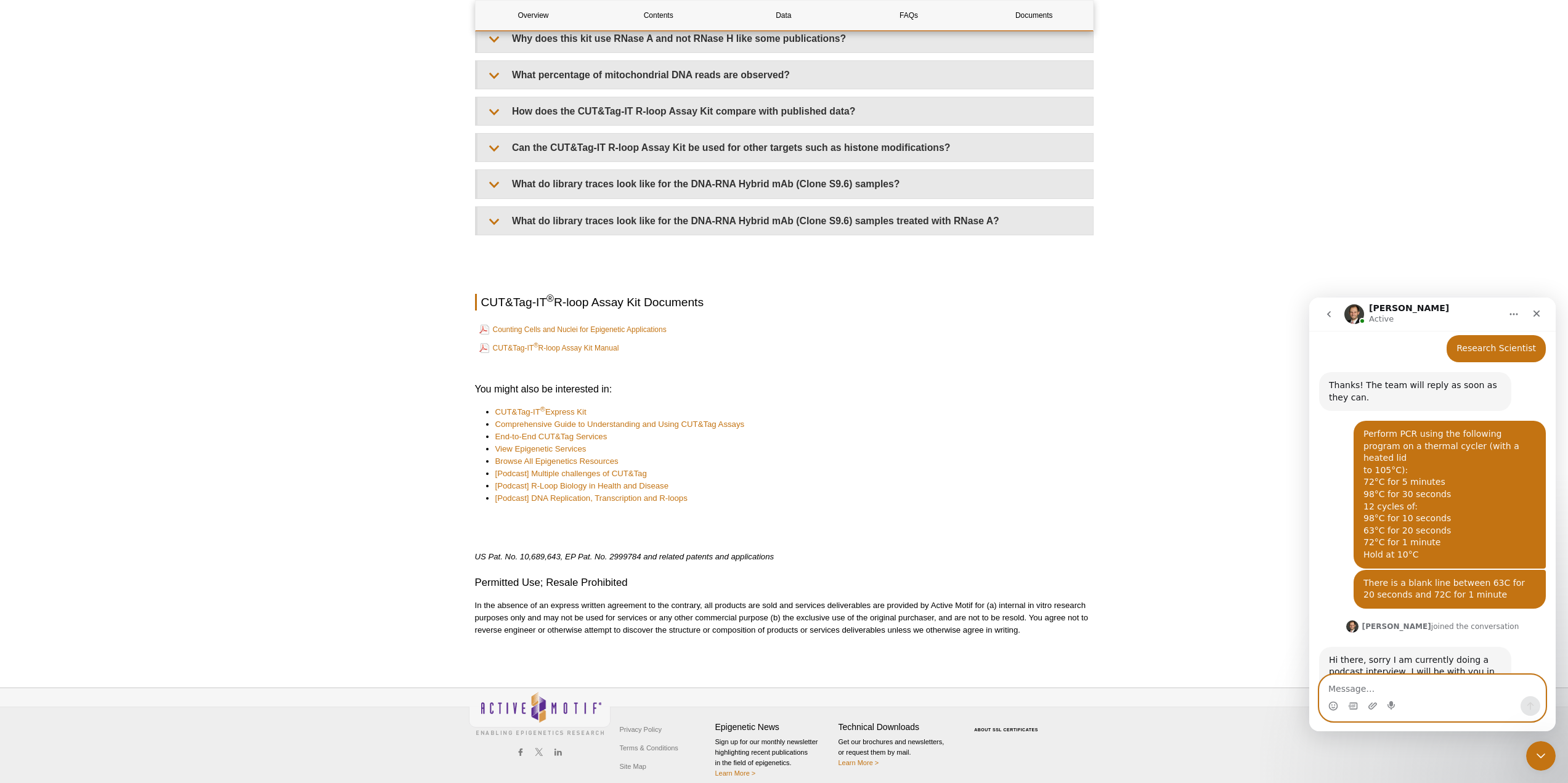
click at [1351, 684] on textarea "Message…" at bounding box center [1432, 685] width 225 height 21
click at [1360, 687] on textarea "Message…" at bounding box center [1432, 685] width 225 height 21
paste textarea "OK, we've already finished the master mix, the reagents are on ice."
type textarea "OK, we've already finished the master mix, the reagents are on ice."
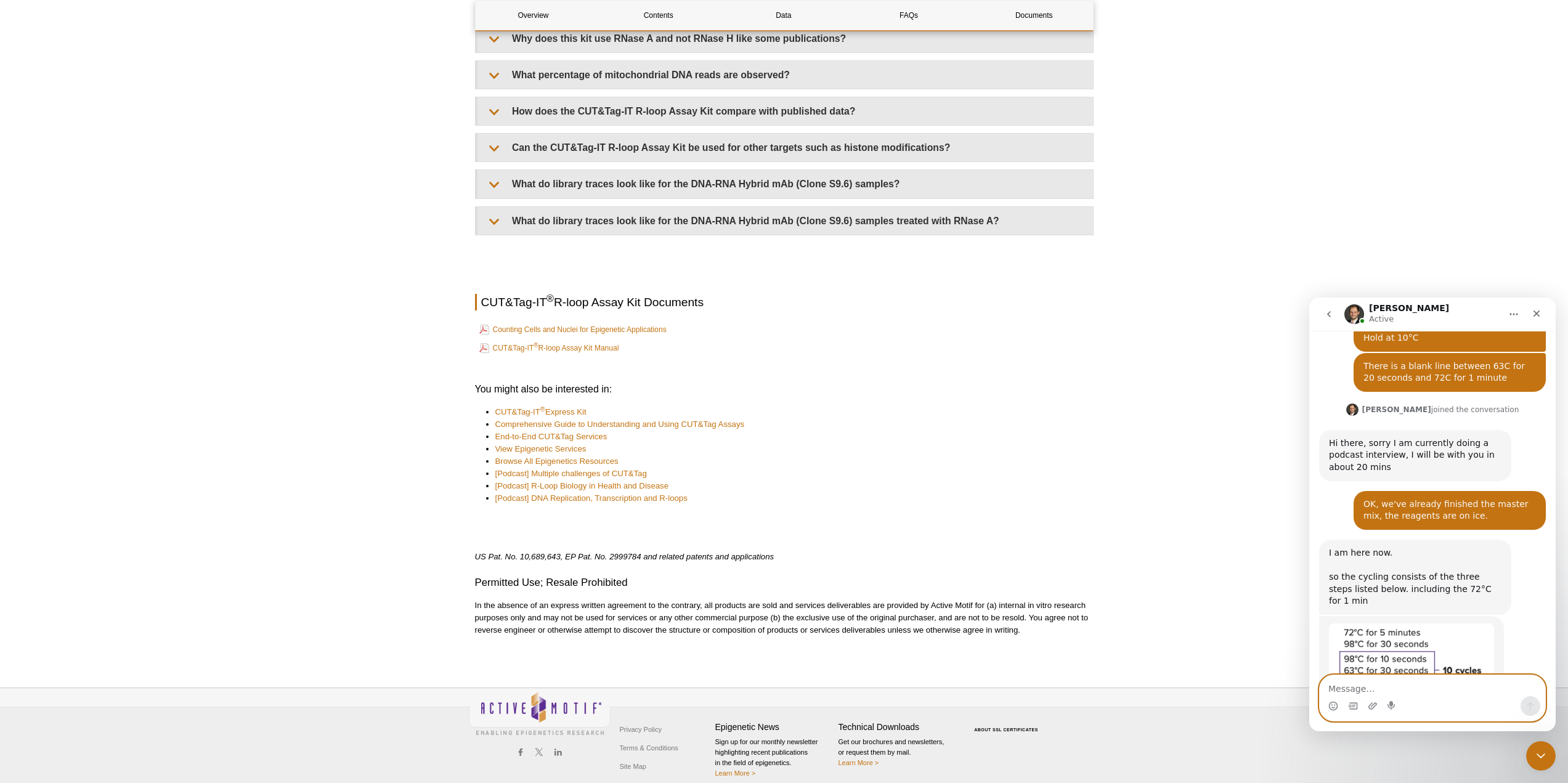
scroll to position [532, 0]
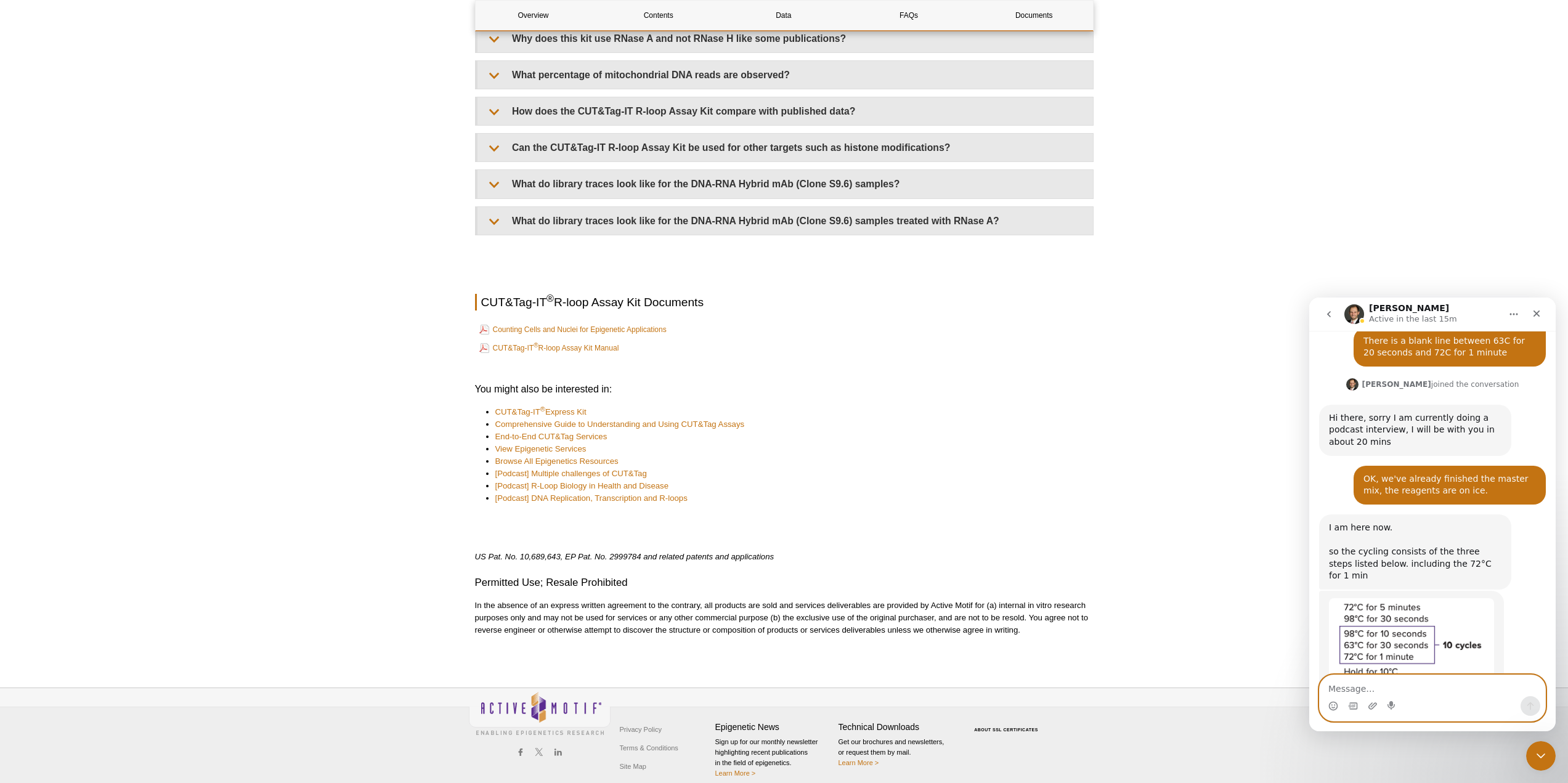
click at [1358, 687] on textarea "Message…" at bounding box center [1432, 685] width 225 height 21
paste textarea "OK, that's what we thought, it's really not well presented in the minutes."
type textarea "OK, that's what we thought, it's really not well presented in the minutes."
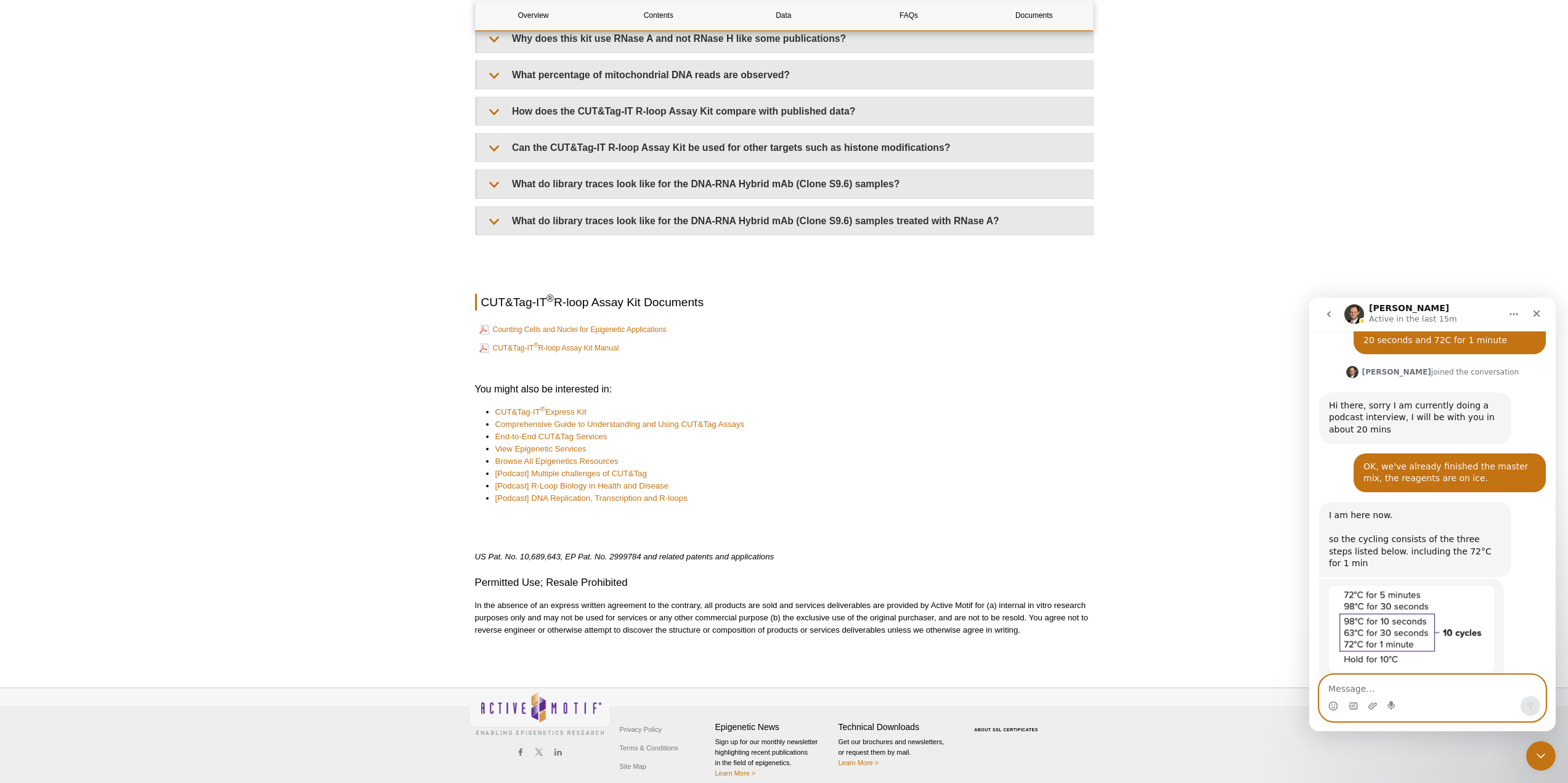
scroll to position [581, 0]
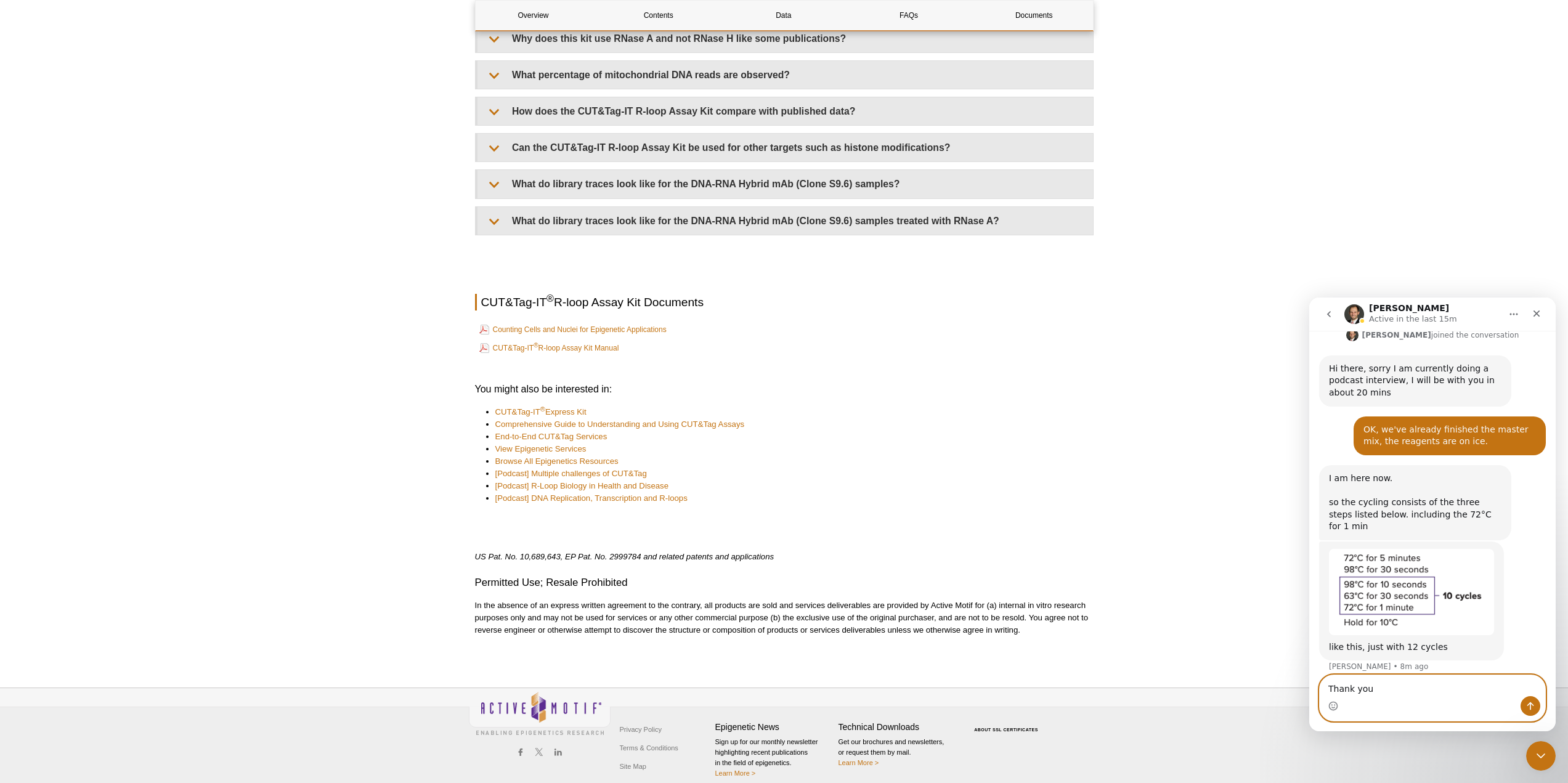
type textarea "Thank you!"
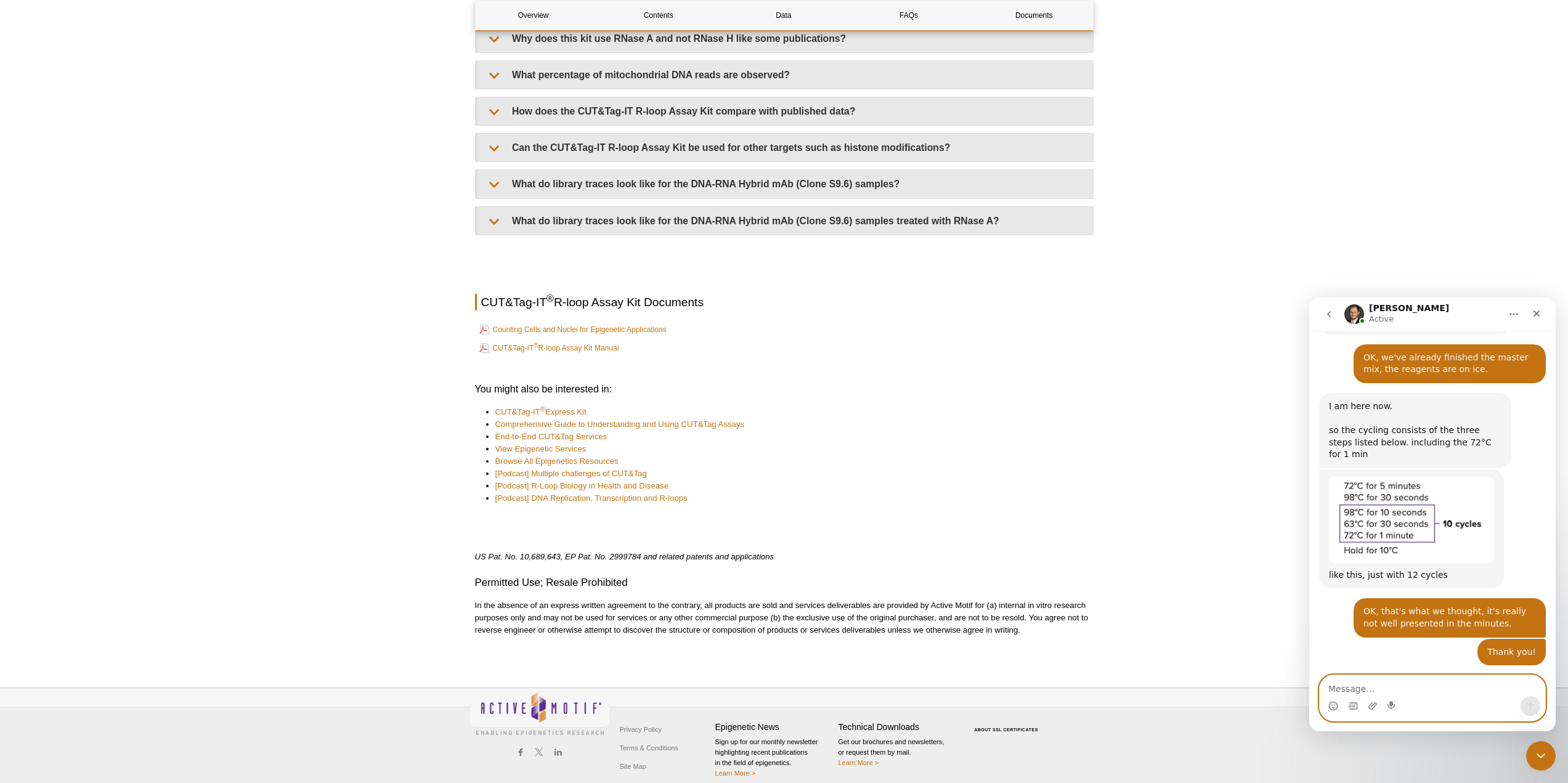
scroll to position [657, 0]
